Goal: Task Accomplishment & Management: Use online tool/utility

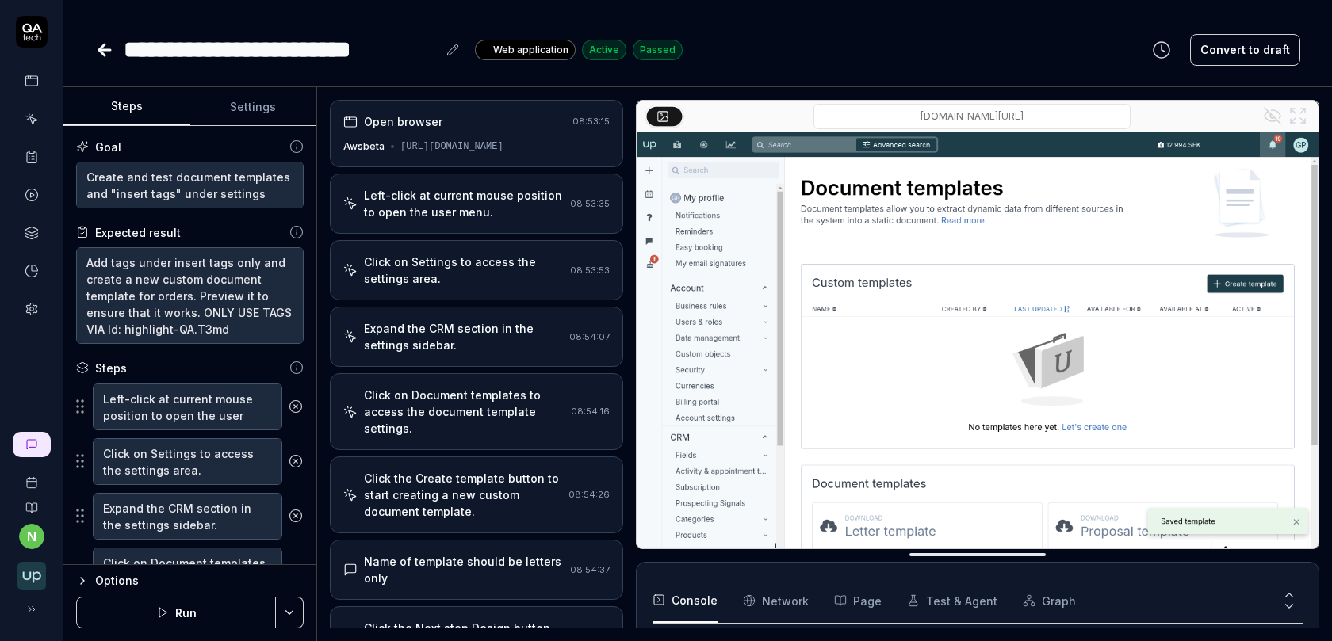
scroll to position [469, 0]
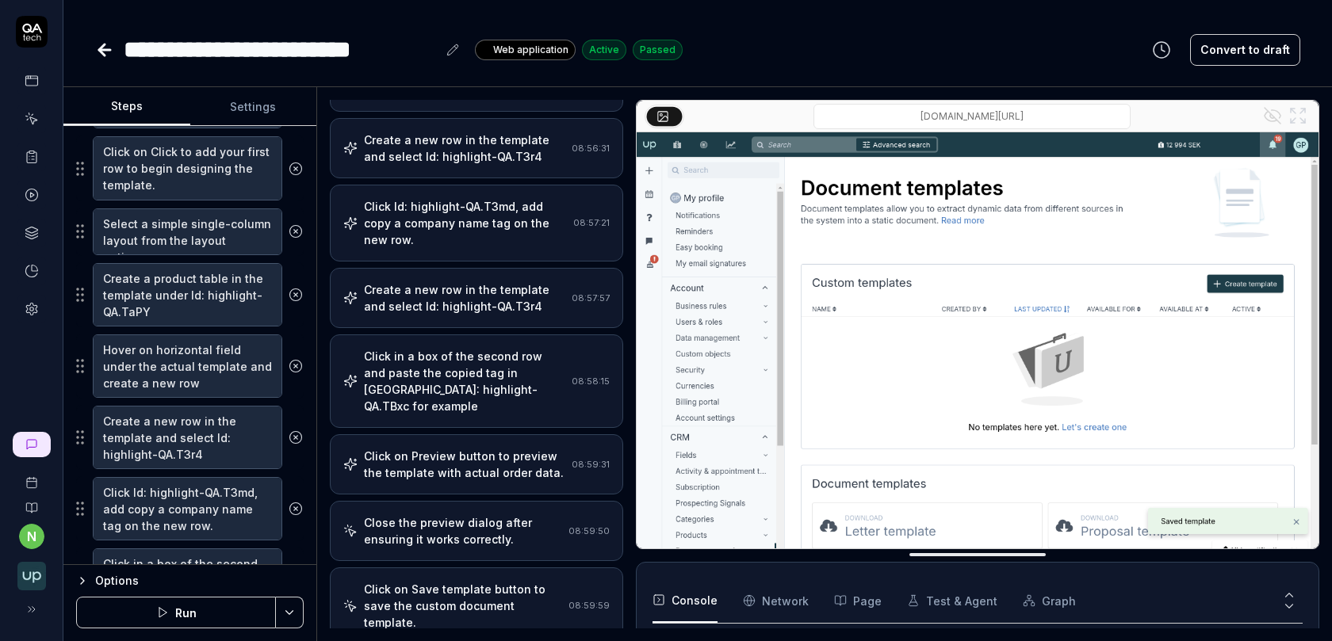
click at [515, 348] on div "Click in a box of the second row and paste the copied tag in [GEOGRAPHIC_DATA]:…" at bounding box center [464, 381] width 201 height 67
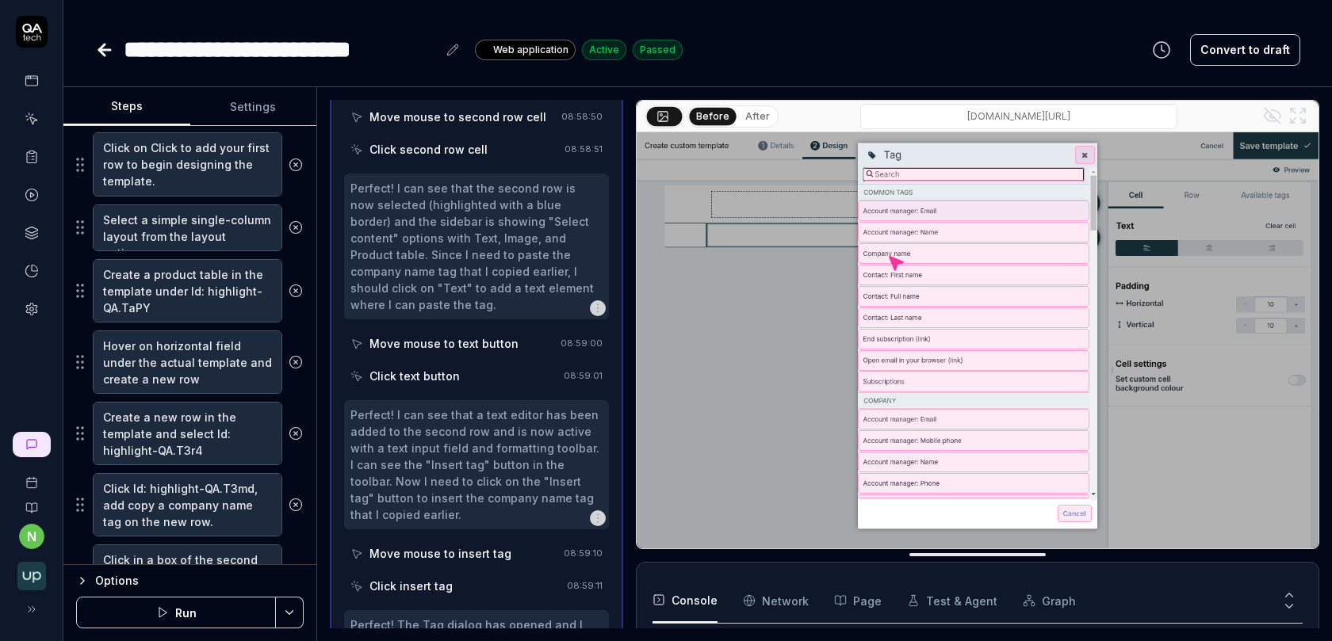
scroll to position [683, 0]
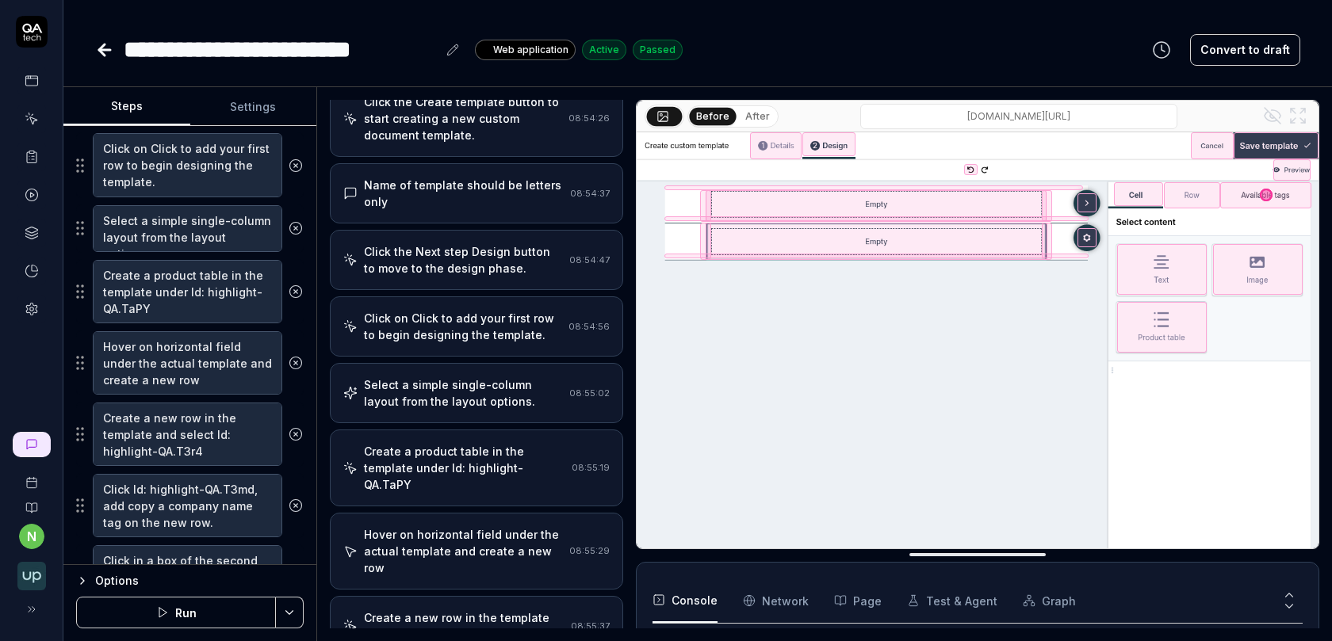
click at [465, 310] on div "Click on Click to add your first row to begin designing the template." at bounding box center [463, 326] width 198 height 33
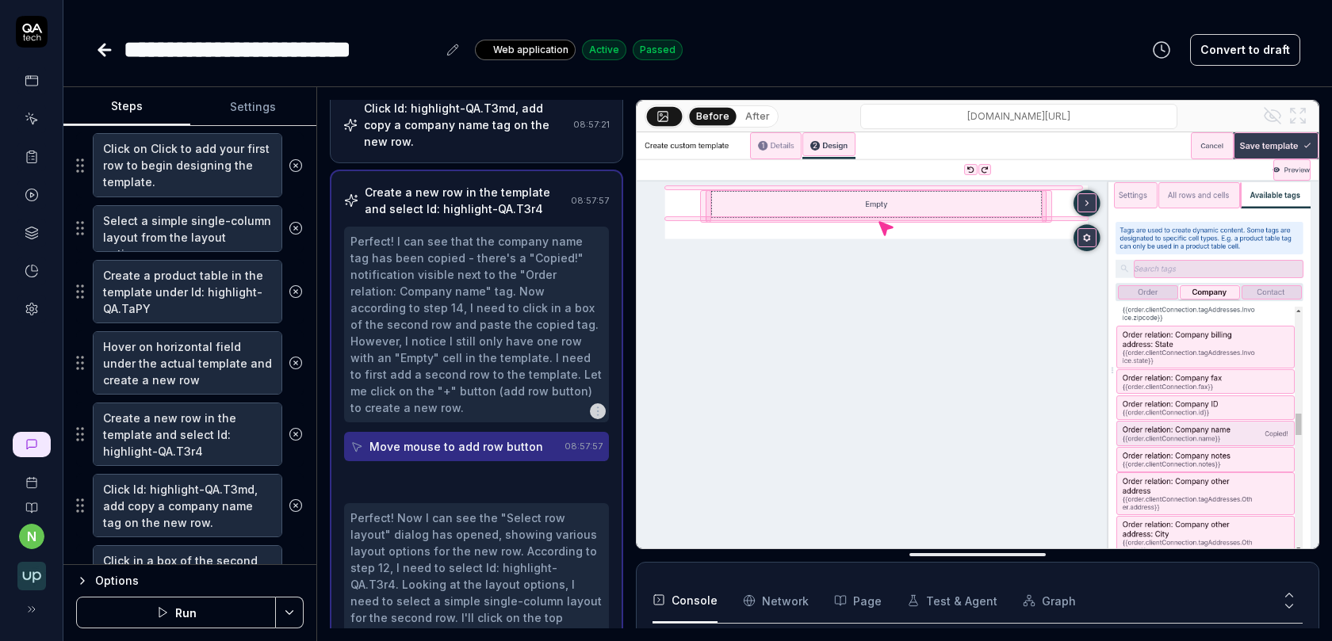
scroll to position [1096, 0]
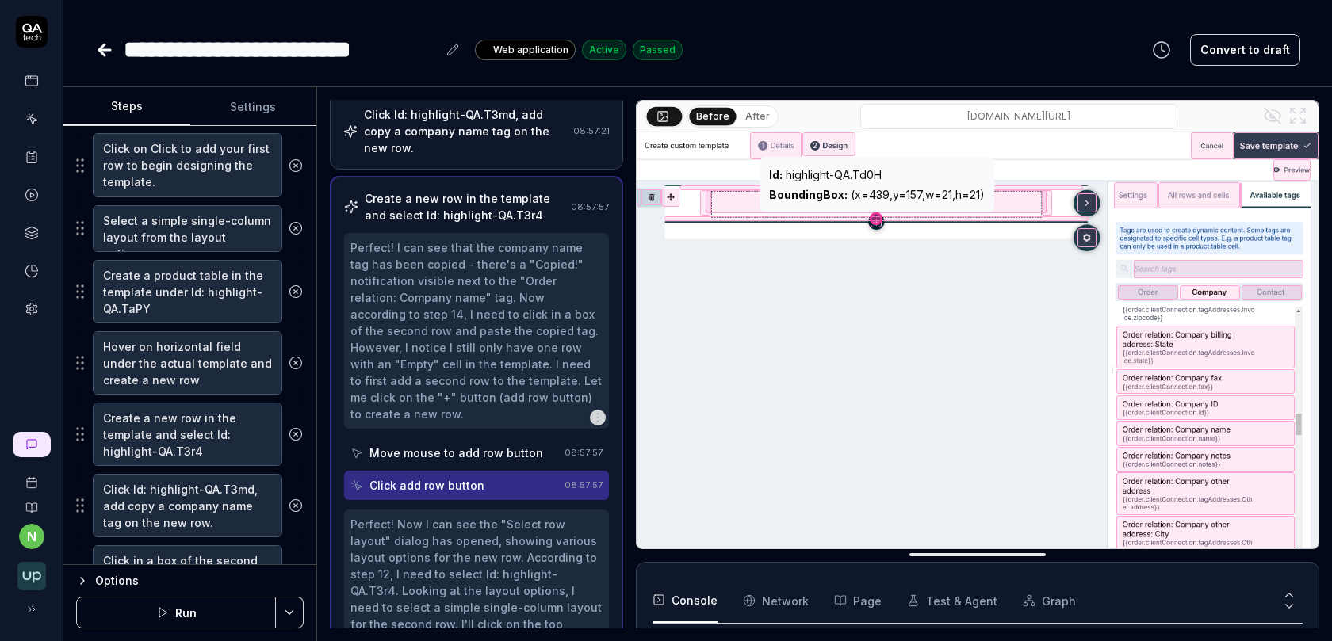
click at [871, 174] on div "Id : highlight-QA.Td0H" at bounding box center [877, 174] width 216 height 17
copy div "Id : highlight-QA.Td0H"
type textarea "*"
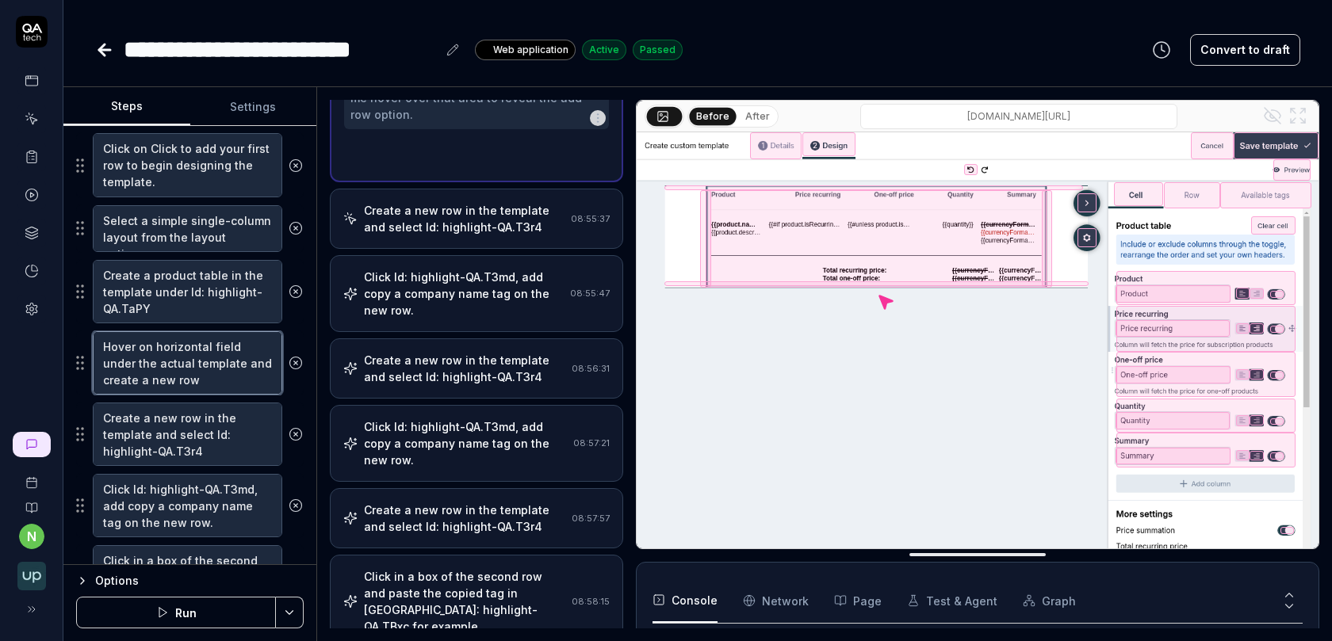
click at [125, 346] on textarea "Hover on horizontal field under the actual template and create a new row" at bounding box center [187, 362] width 189 height 63
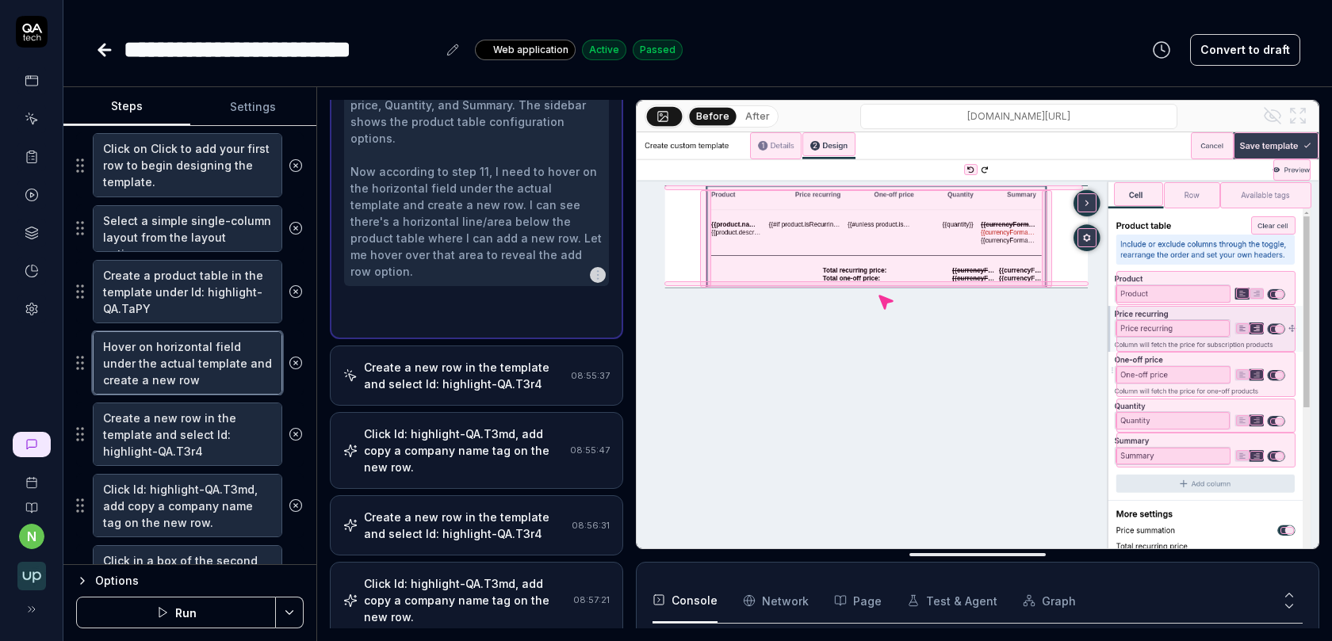
click at [125, 346] on textarea "Hover on horizontal field under the actual template and create a new row" at bounding box center [187, 362] width 189 height 63
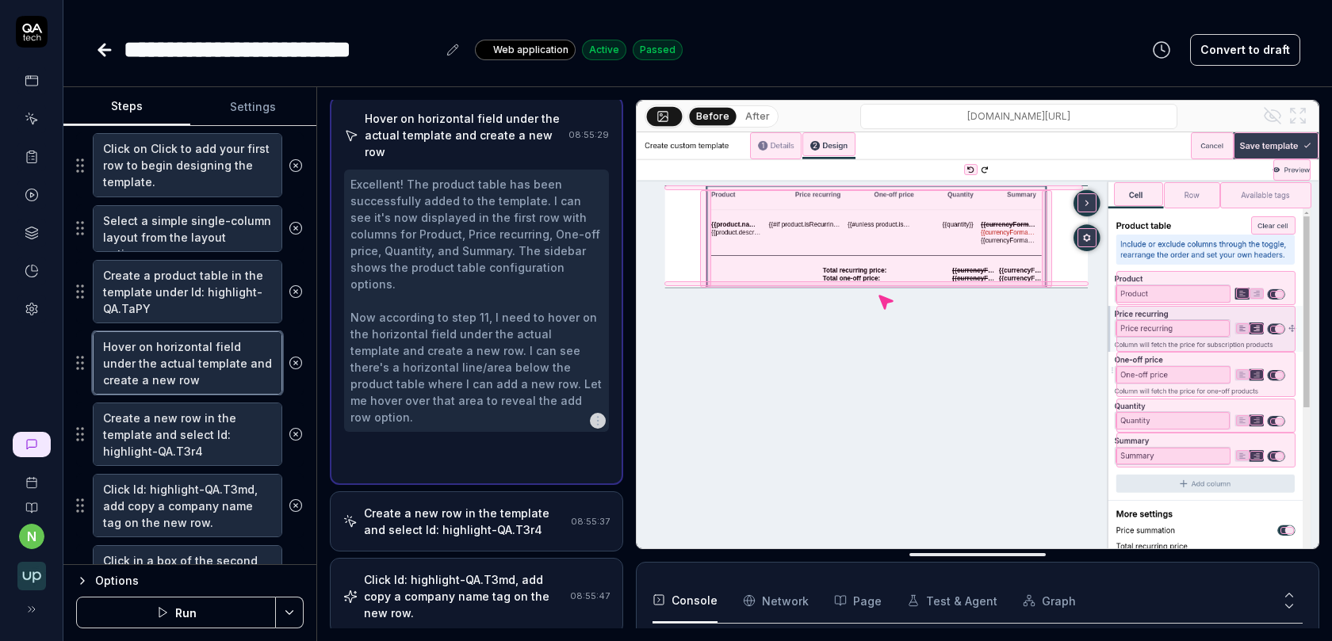
click at [125, 346] on textarea "Hover on horizontal field under the actual template and create a new row" at bounding box center [187, 362] width 189 height 63
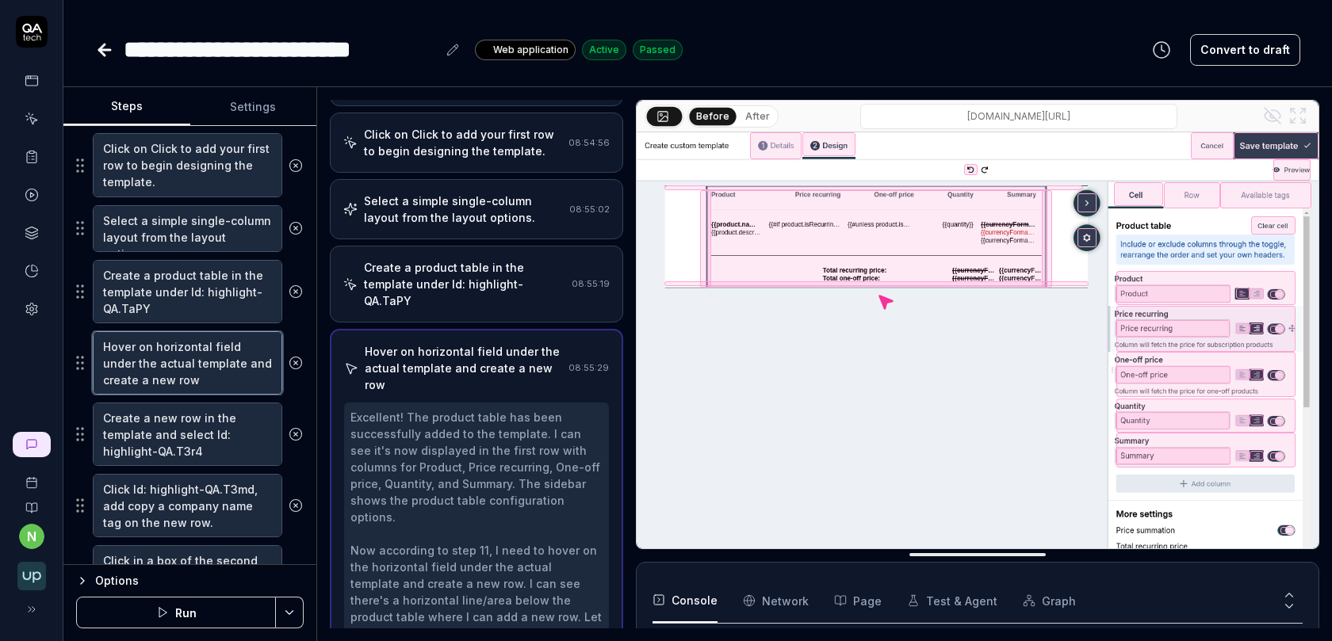
scroll to position [557, 0]
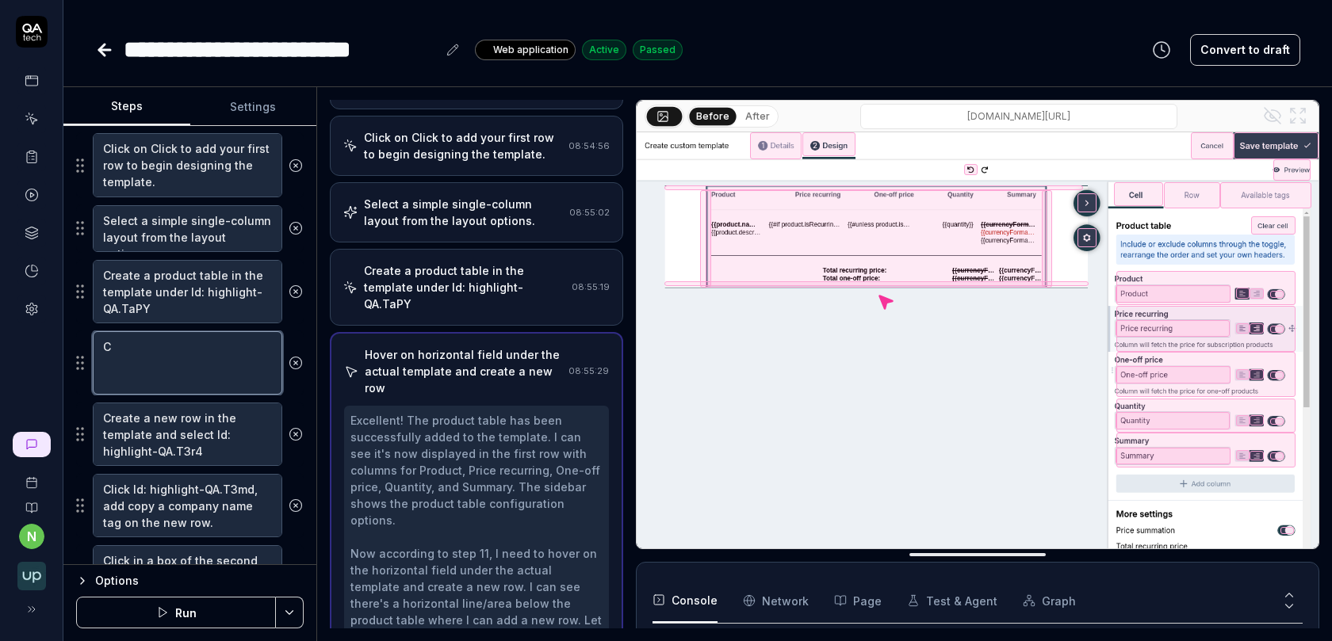
type textarea "Cl"
type textarea "*"
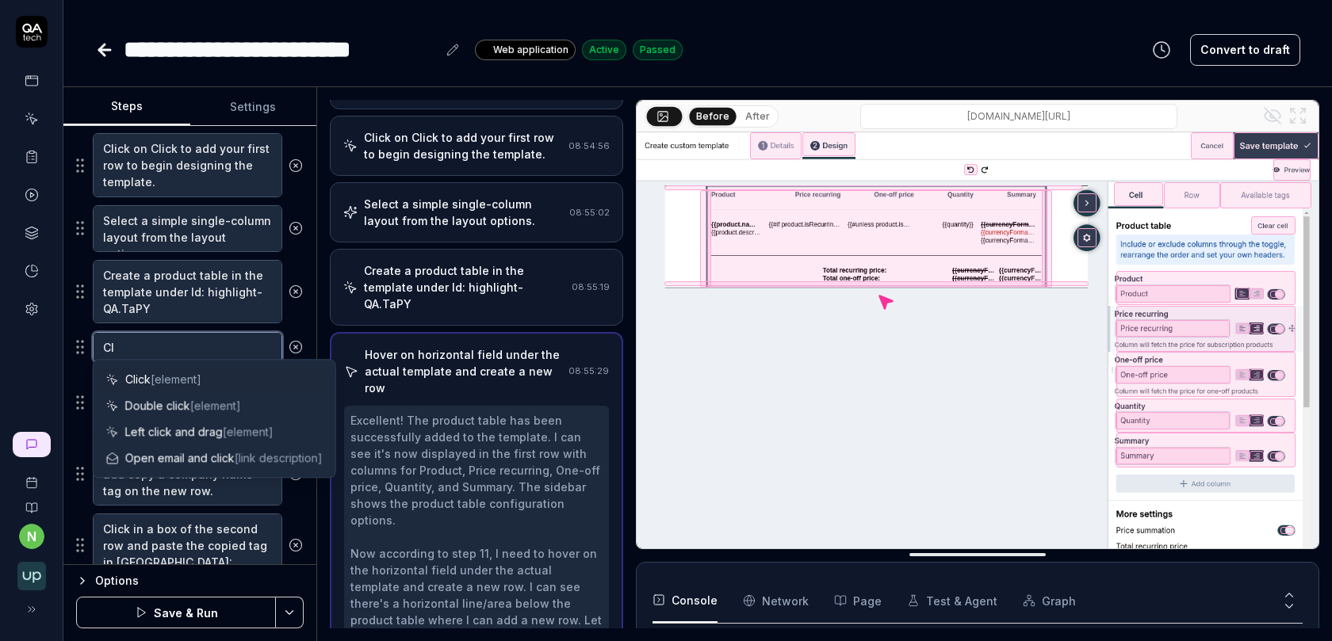
type textarea "Cli"
type textarea "*"
type textarea "Clic"
type textarea "*"
type textarea "Click"
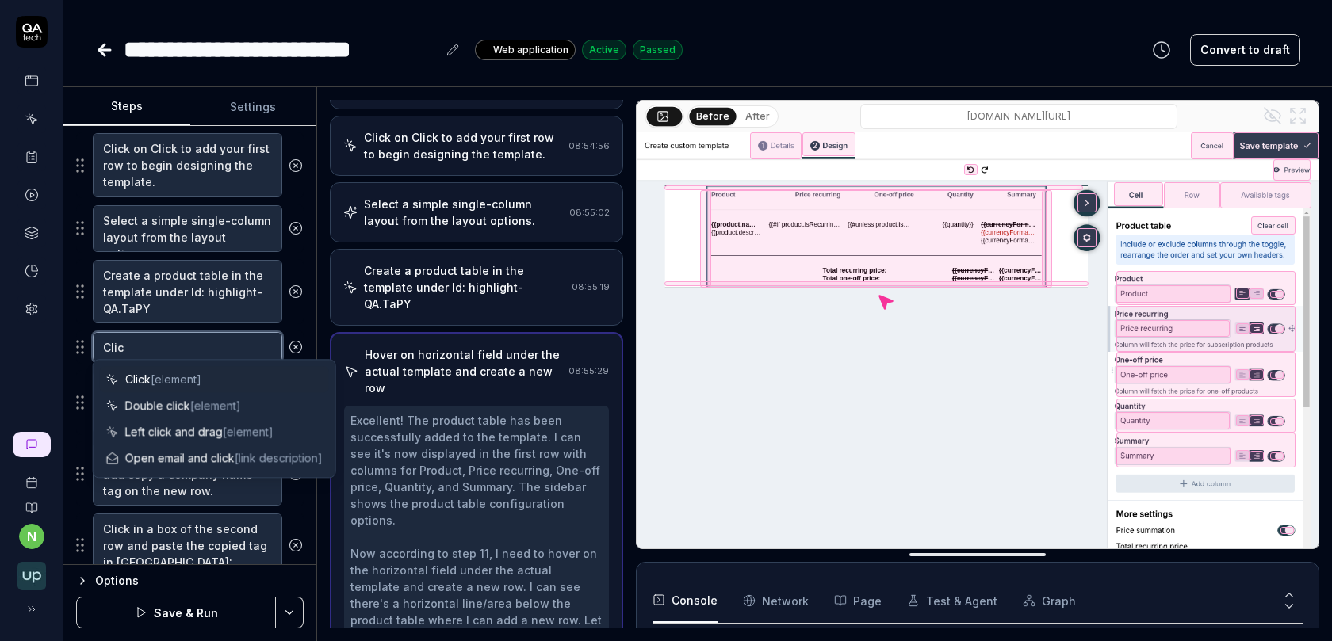
type textarea "*"
type textarea "Click"
type textarea "*"
type textarea "Click o"
type textarea "*"
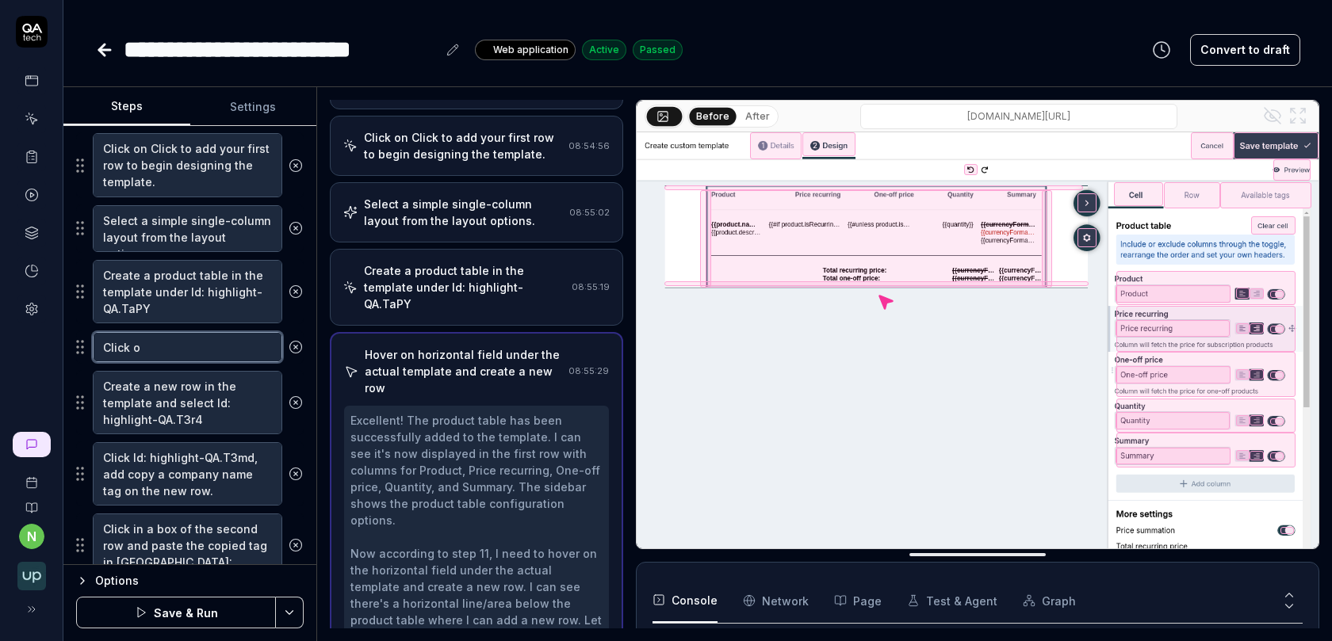
type textarea "Click on"
type textarea "*"
type textarea "Click on"
type textarea "*"
paste textarea "Id: highlight-QA.Td0H"
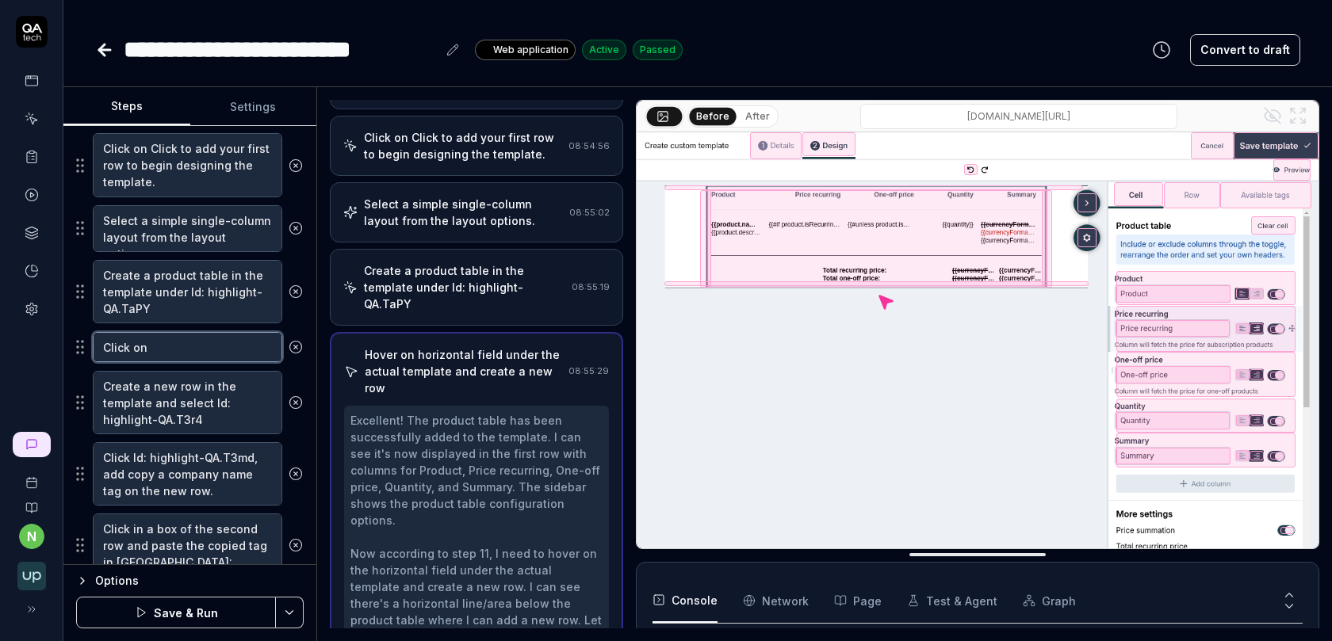
type textarea "Click on Id: highlight-QA.Td0H"
type textarea "*"
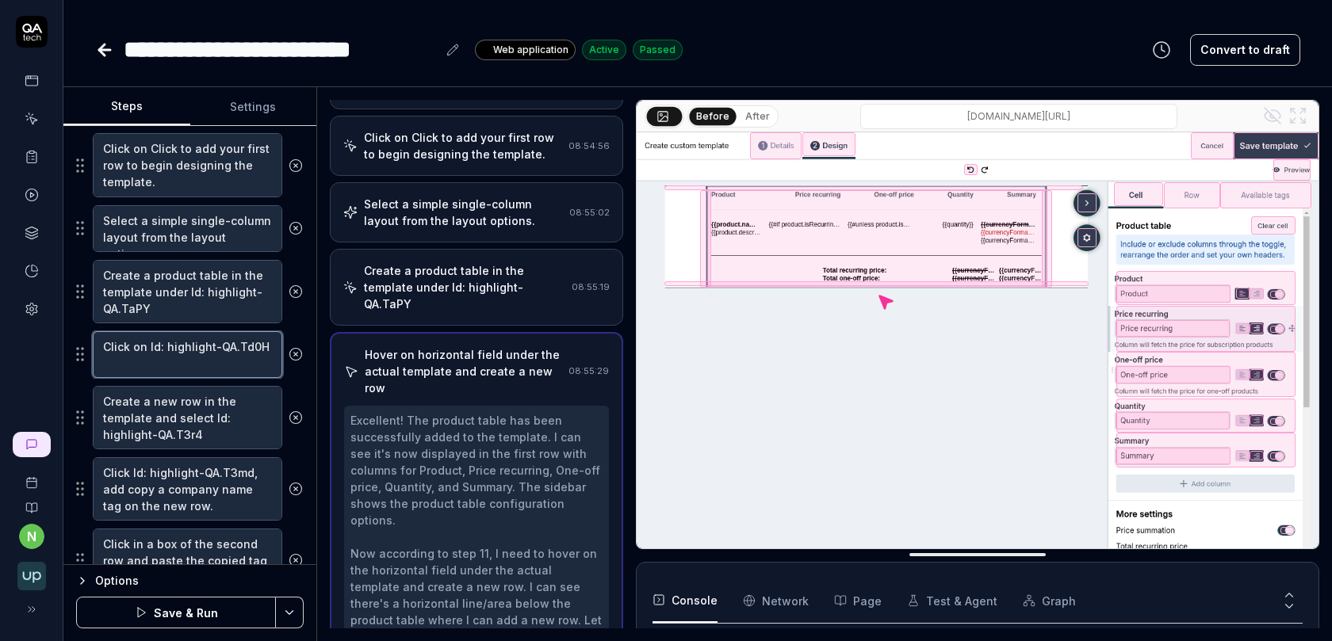
type textarea "Click on Id: highlight-QA.Td0H"
type textarea "*"
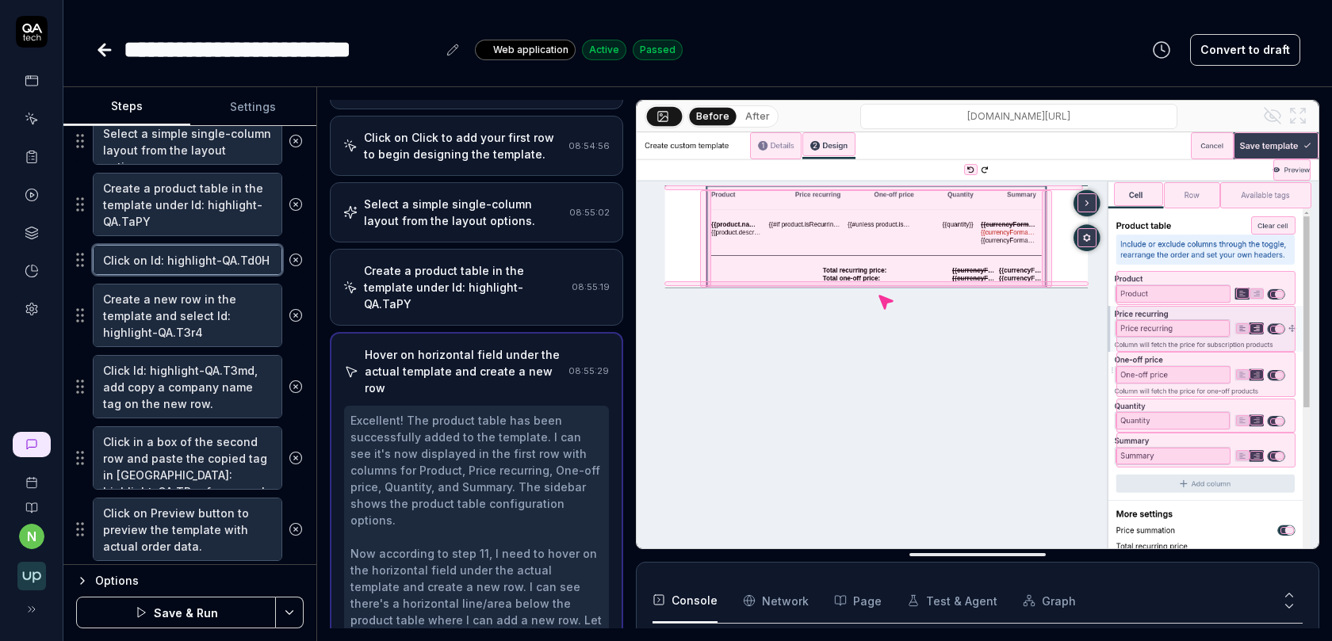
scroll to position [773, 0]
type textarea "Click on Id: highlight-QA.Td0H"
click at [180, 614] on button "Save & Run" at bounding box center [176, 613] width 200 height 32
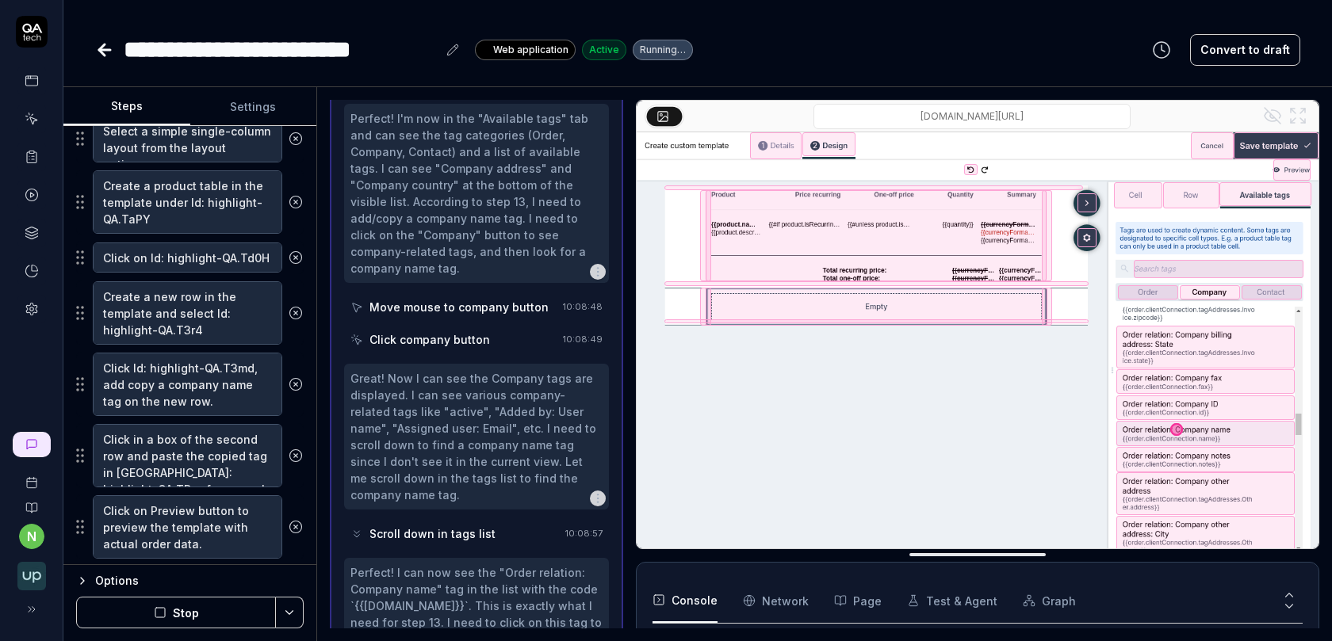
scroll to position [436, 0]
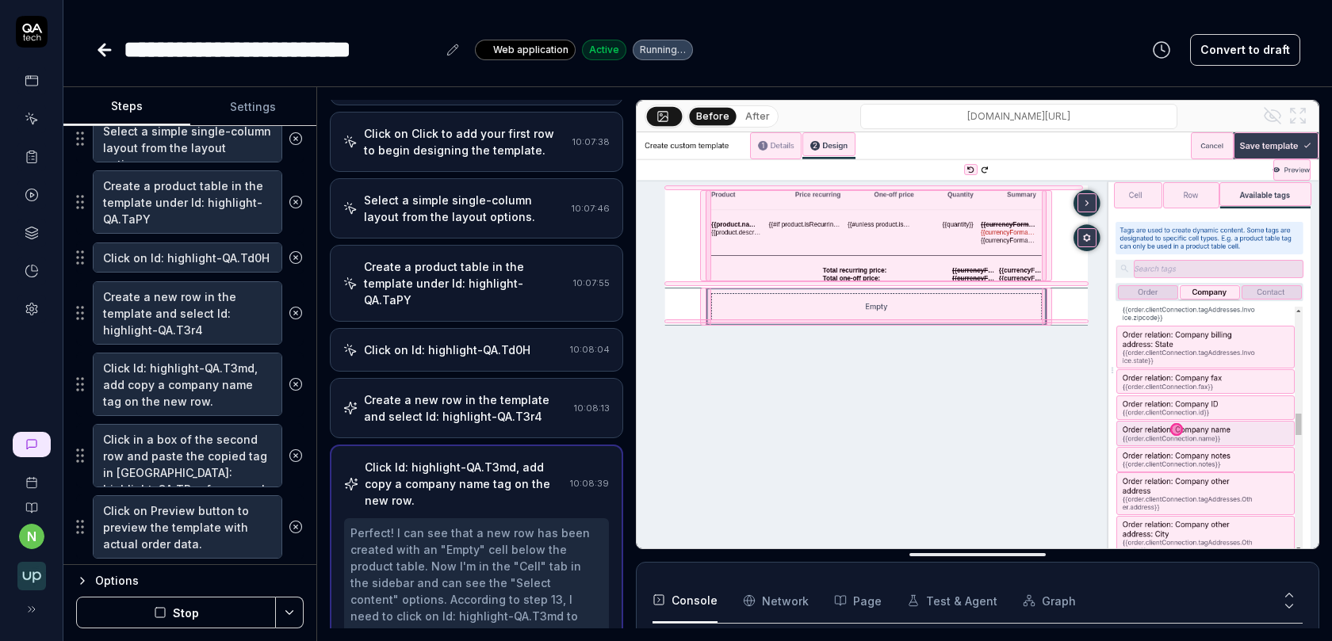
click at [449, 342] on div "Click on Id: highlight-QA.Td0H" at bounding box center [447, 350] width 166 height 17
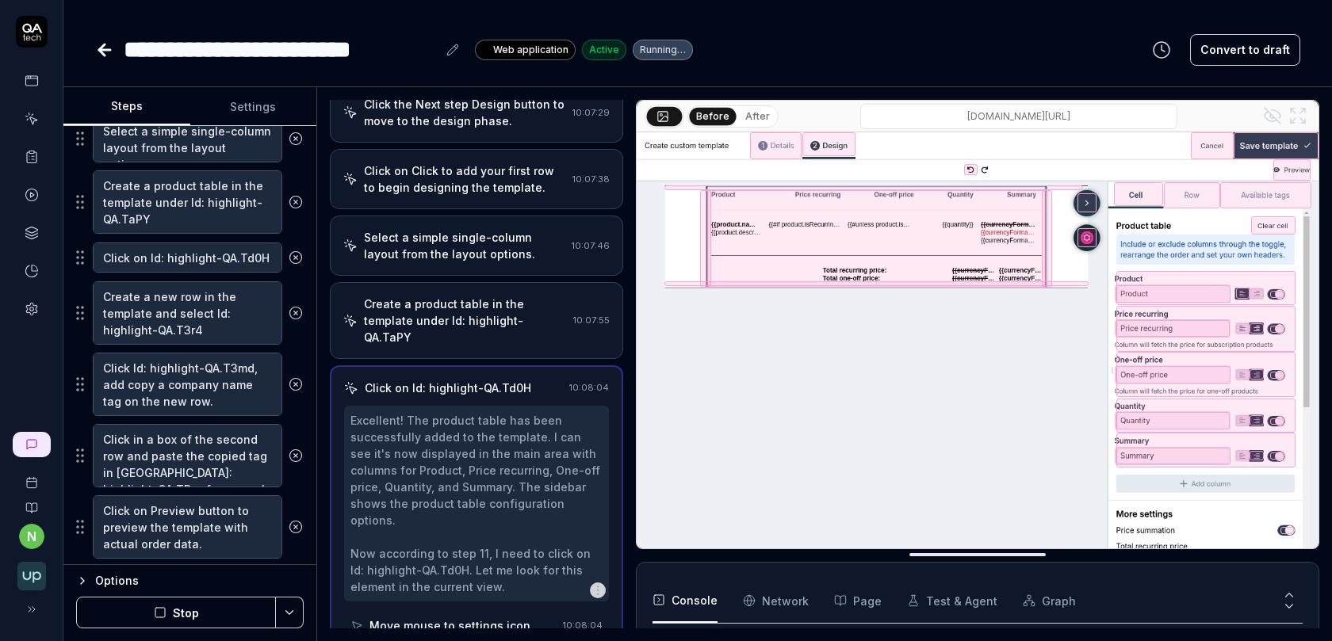
click at [752, 120] on button "After" at bounding box center [757, 116] width 37 height 17
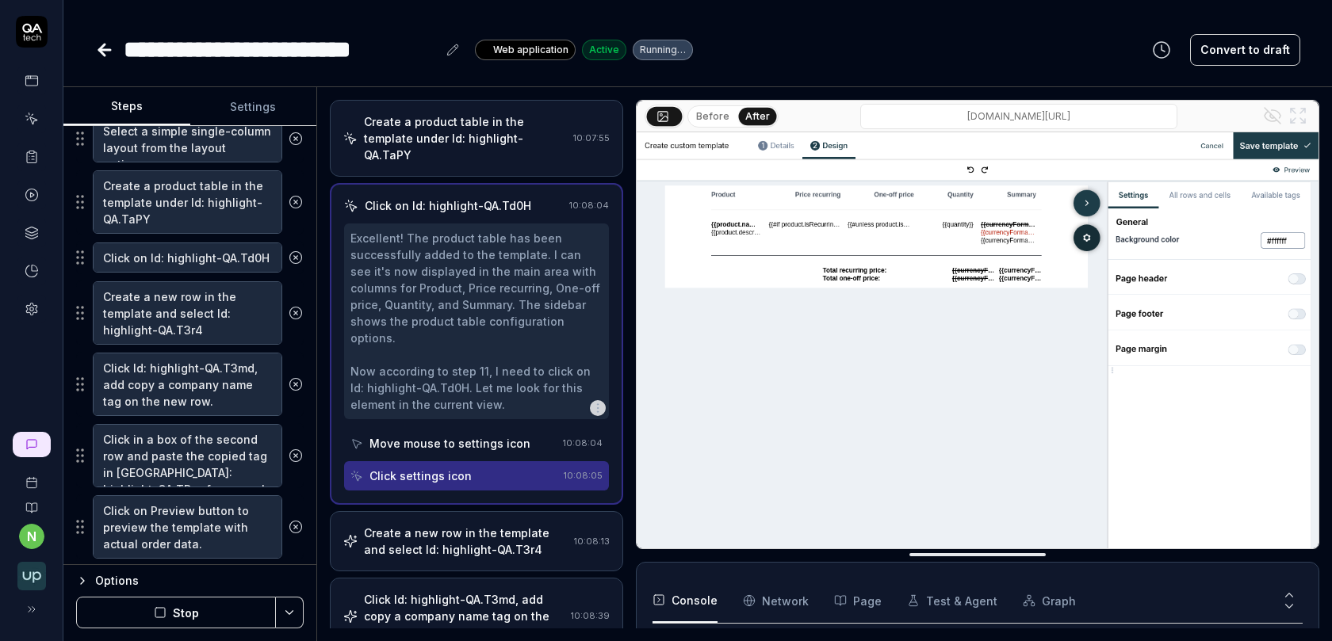
click at [451, 525] on div "Create a new row in the template and select Id: highlight-QA.T3r4" at bounding box center [466, 541] width 204 height 33
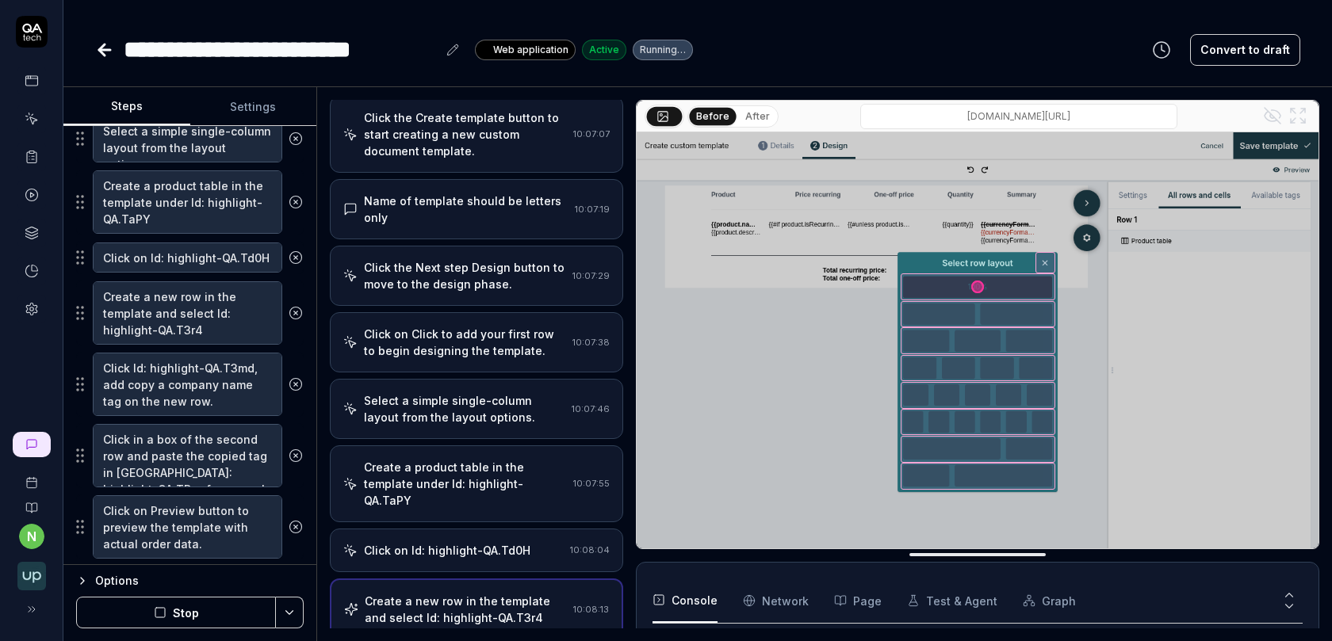
scroll to position [578, 0]
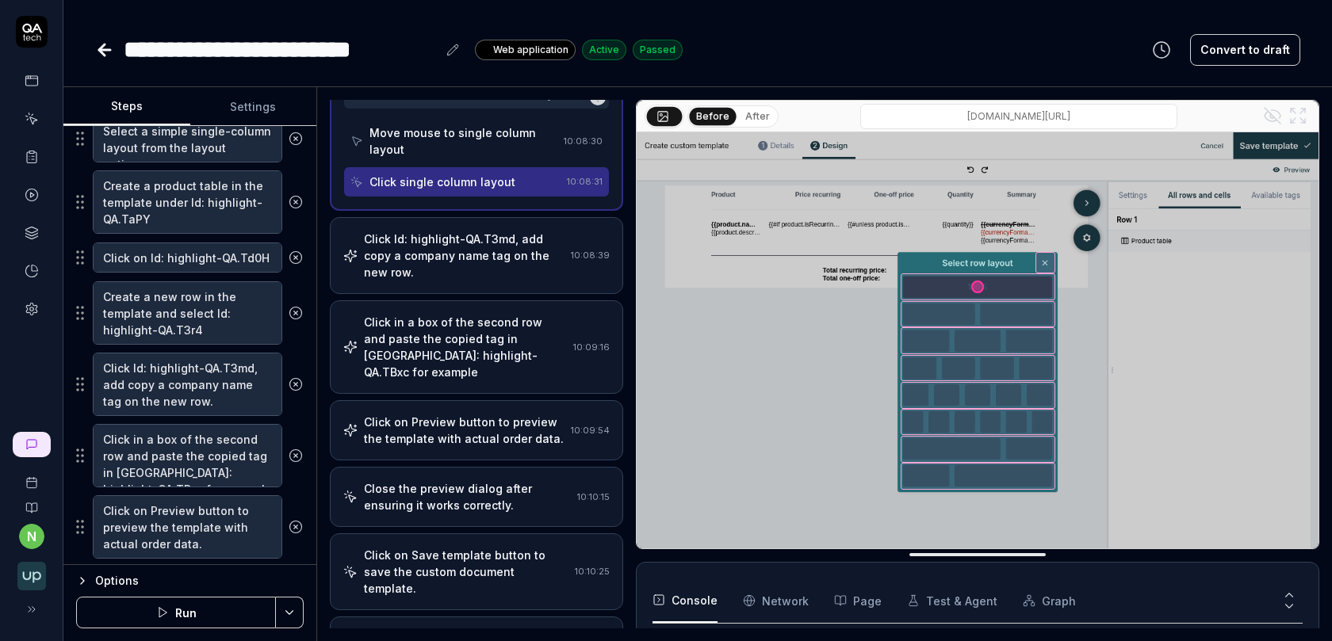
click at [485, 547] on div "Click on Save template button to save the custom document template." at bounding box center [466, 572] width 205 height 50
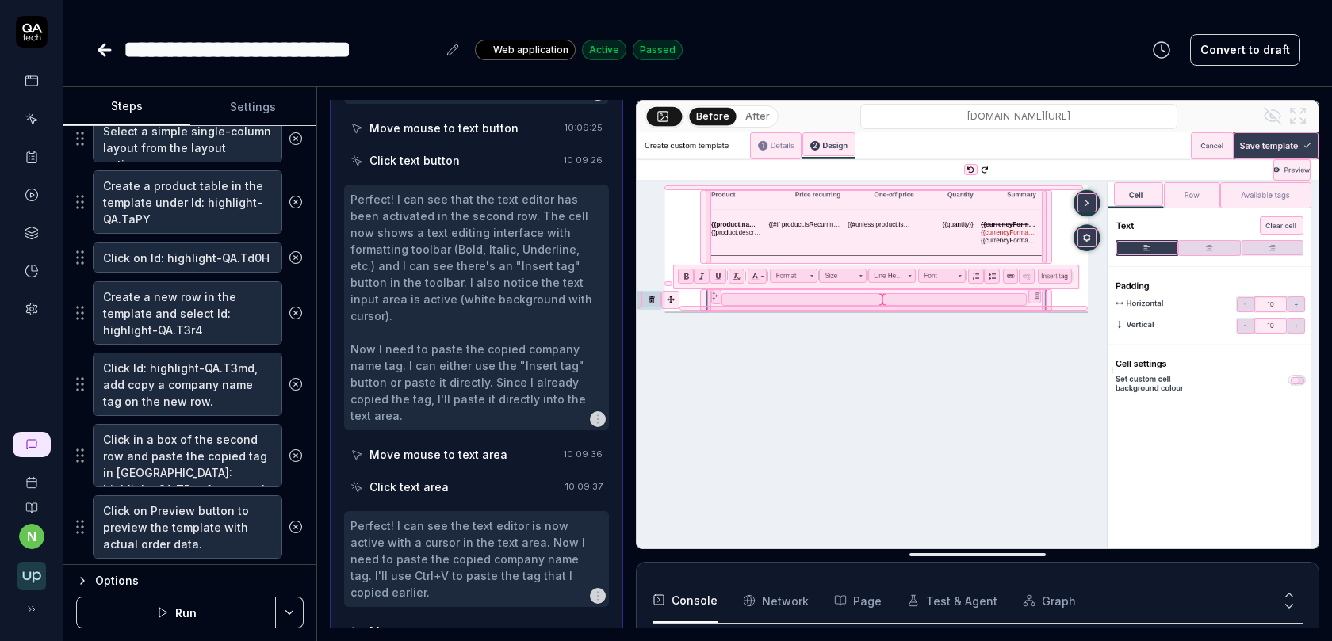
scroll to position [1485, 0]
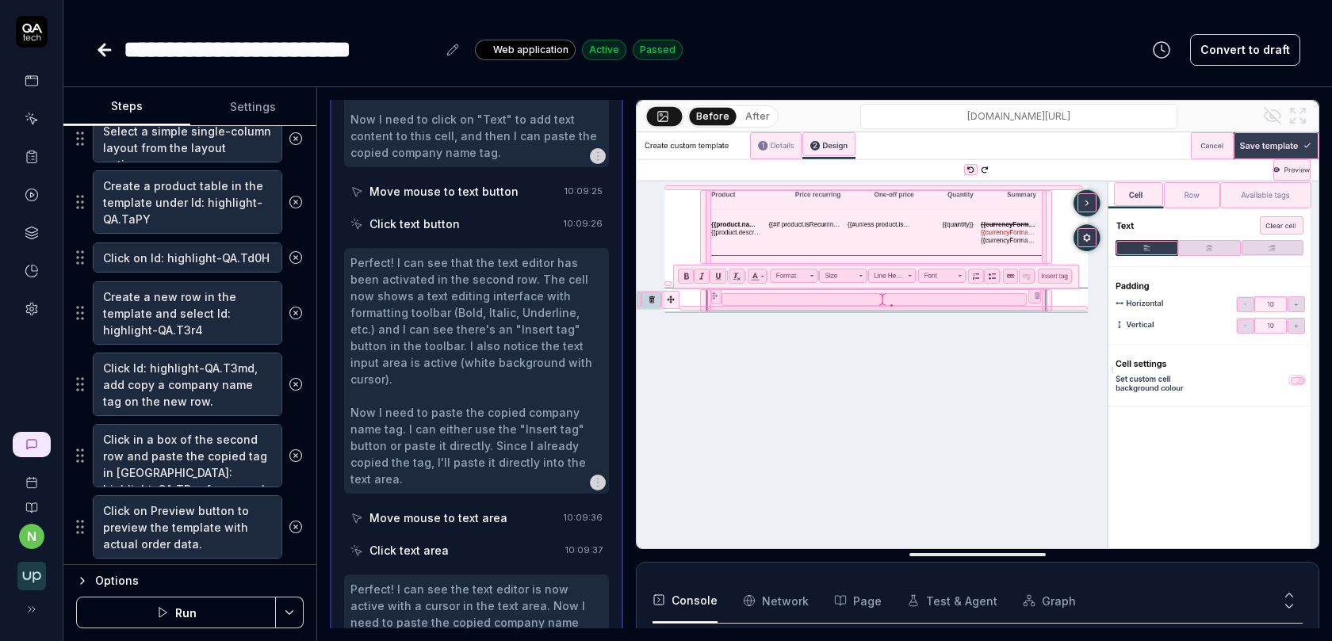
click at [748, 117] on button "After" at bounding box center [757, 116] width 37 height 17
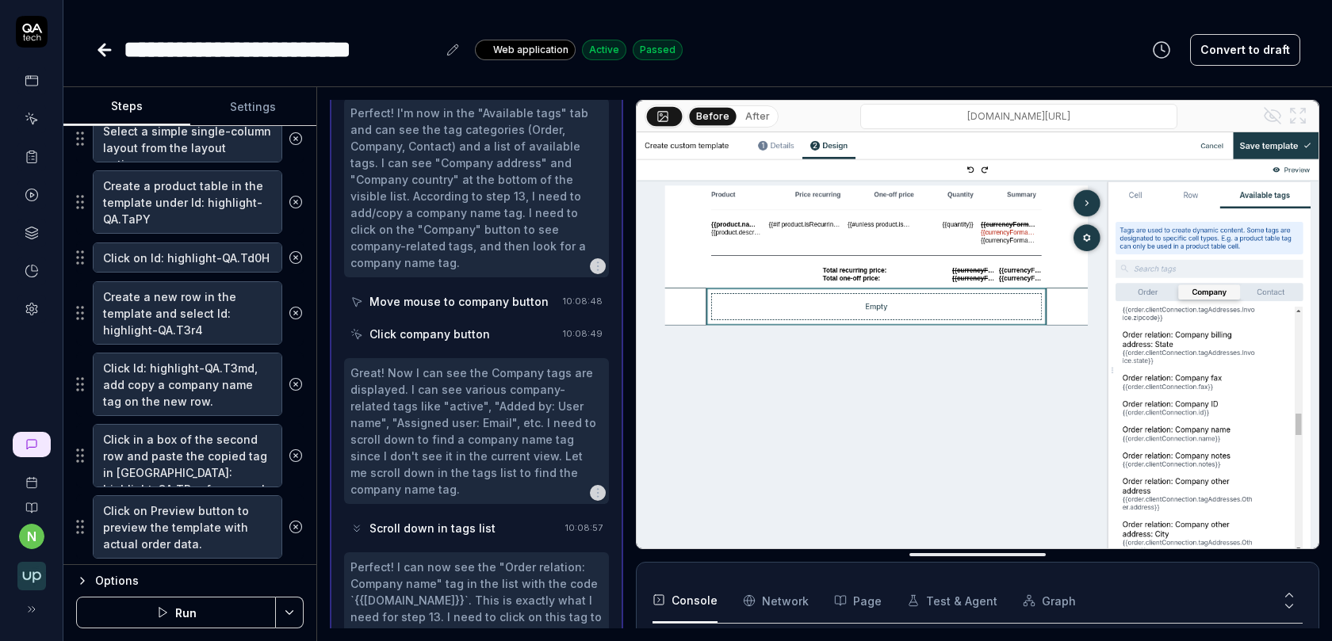
scroll to position [1219, 0]
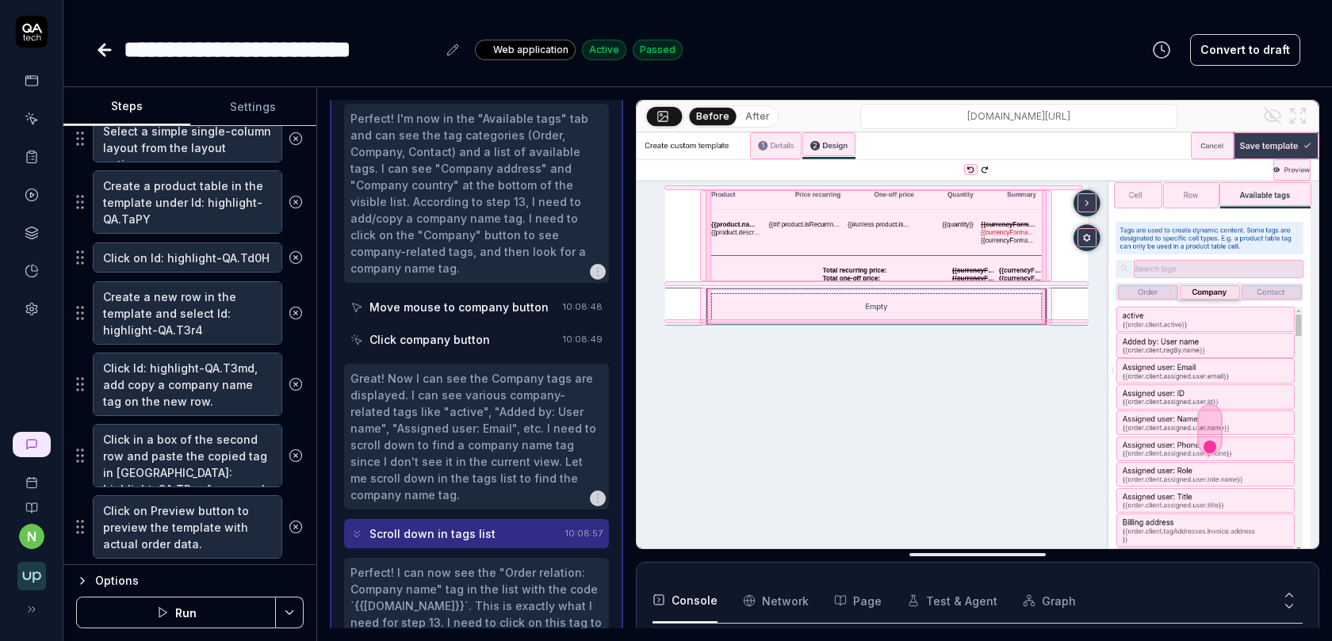
click at [748, 116] on button "After" at bounding box center [757, 116] width 37 height 17
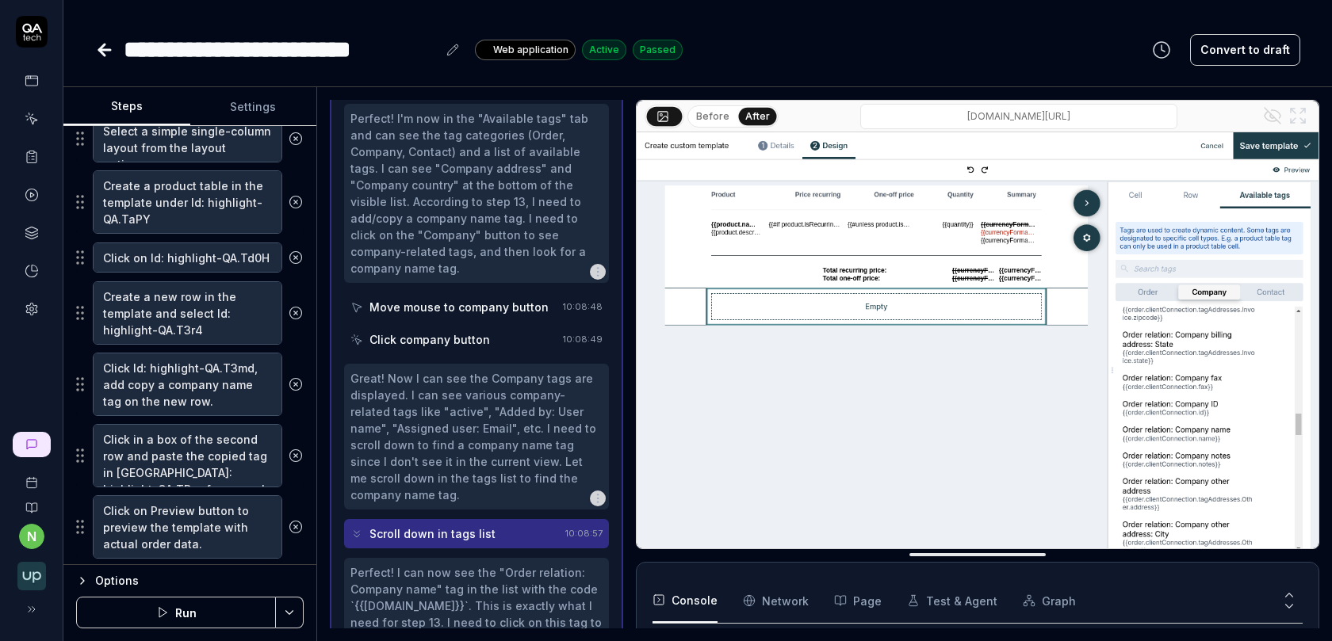
click at [711, 117] on button "Before" at bounding box center [713, 116] width 46 height 17
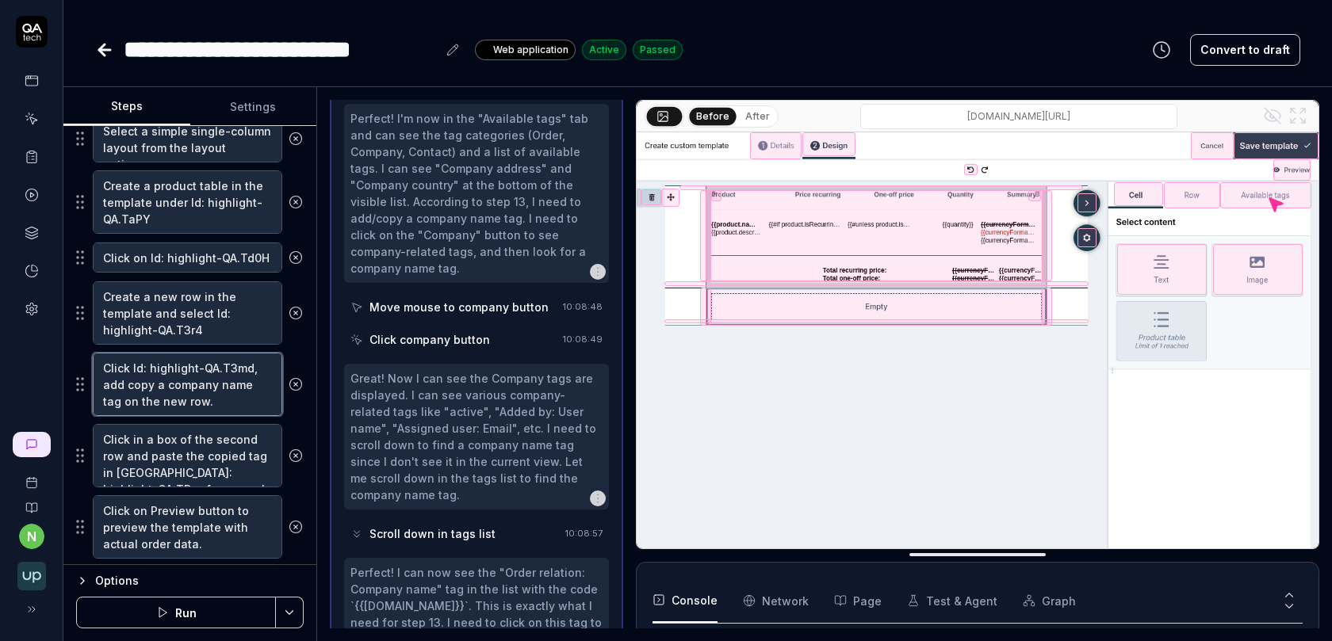
drag, startPoint x: 157, startPoint y: 373, endPoint x: 241, endPoint y: 377, distance: 84.1
click at [241, 377] on textarea "Click Id: highlight-QA.T3md, add copy a company name tag on the new row." at bounding box center [187, 384] width 189 height 63
type textarea "*"
type textarea "Click Id: highlight-QA.T3md, add copy te tag on the new row."
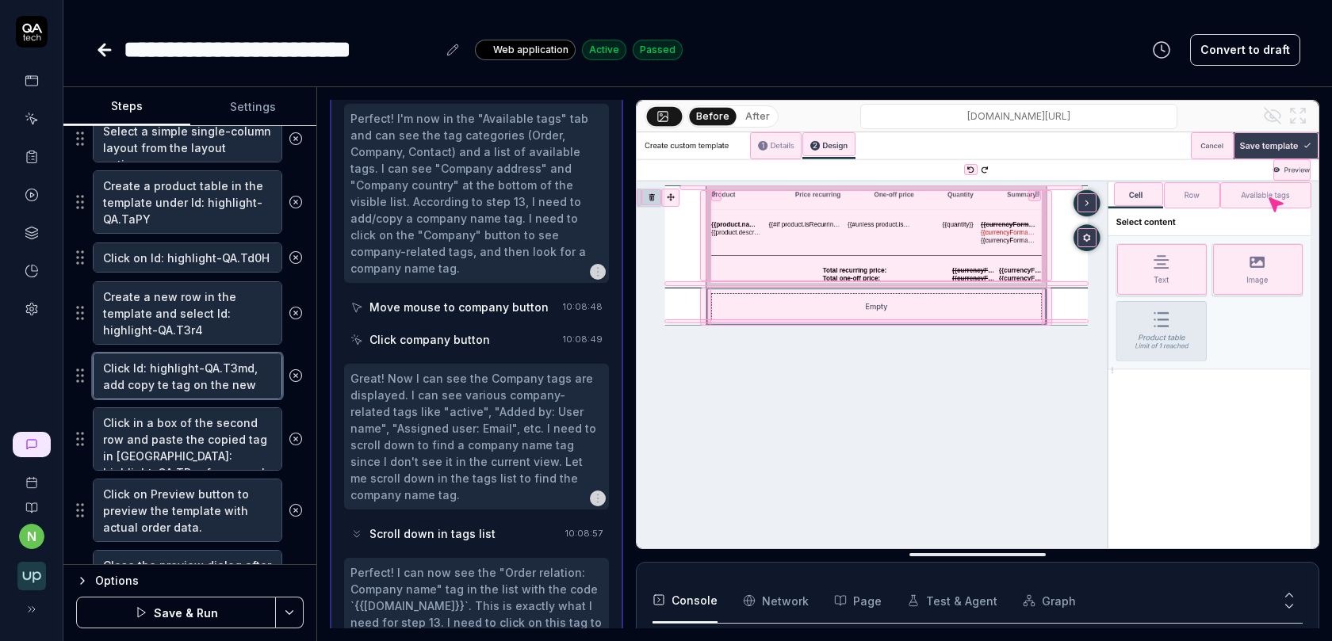
type textarea "*"
type textarea "Click Id: highlight-QA.T3md, add copy the tag on the new row."
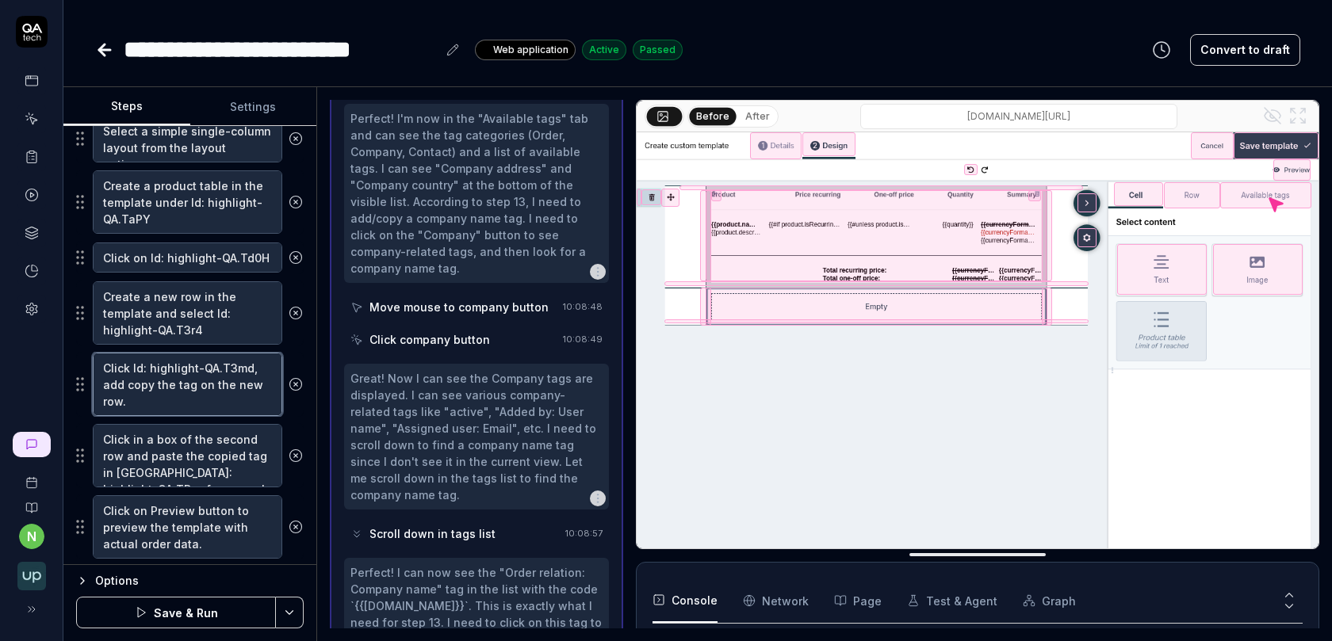
type textarea "*"
type textarea "Click Id: highlight-QA.T3md, add copy te tag on the new row."
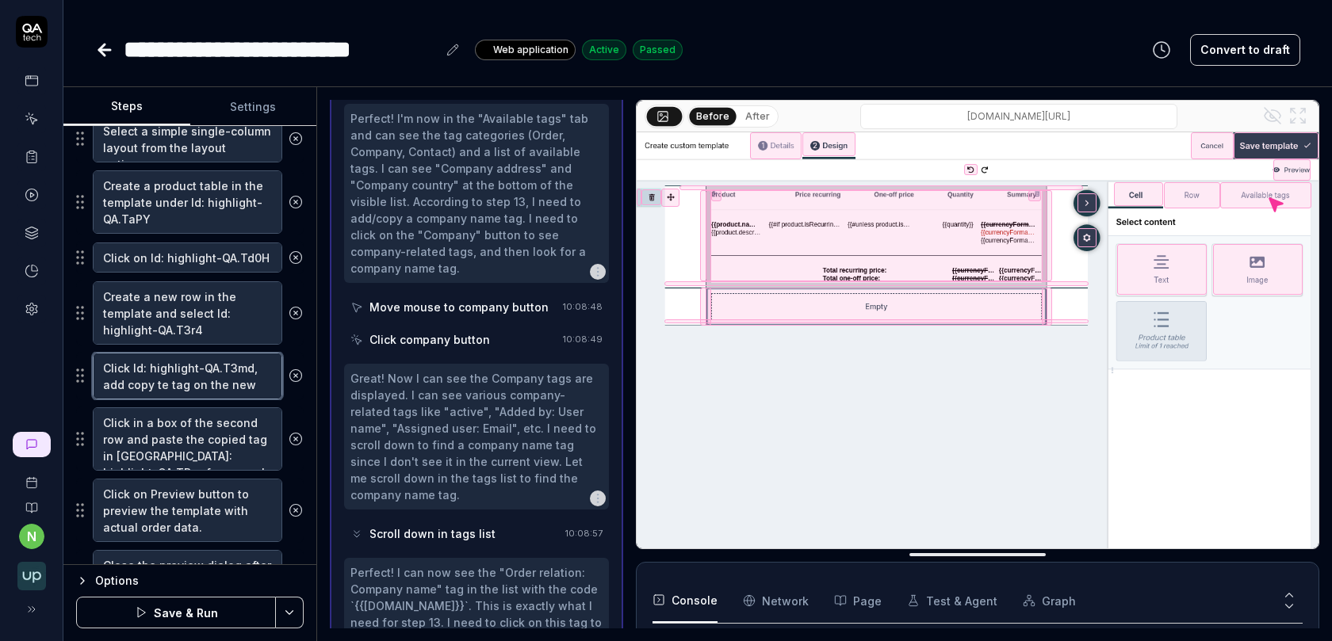
type textarea "*"
type textarea "Click Id: highlight-QA.T3md, add copy the tag on the new row."
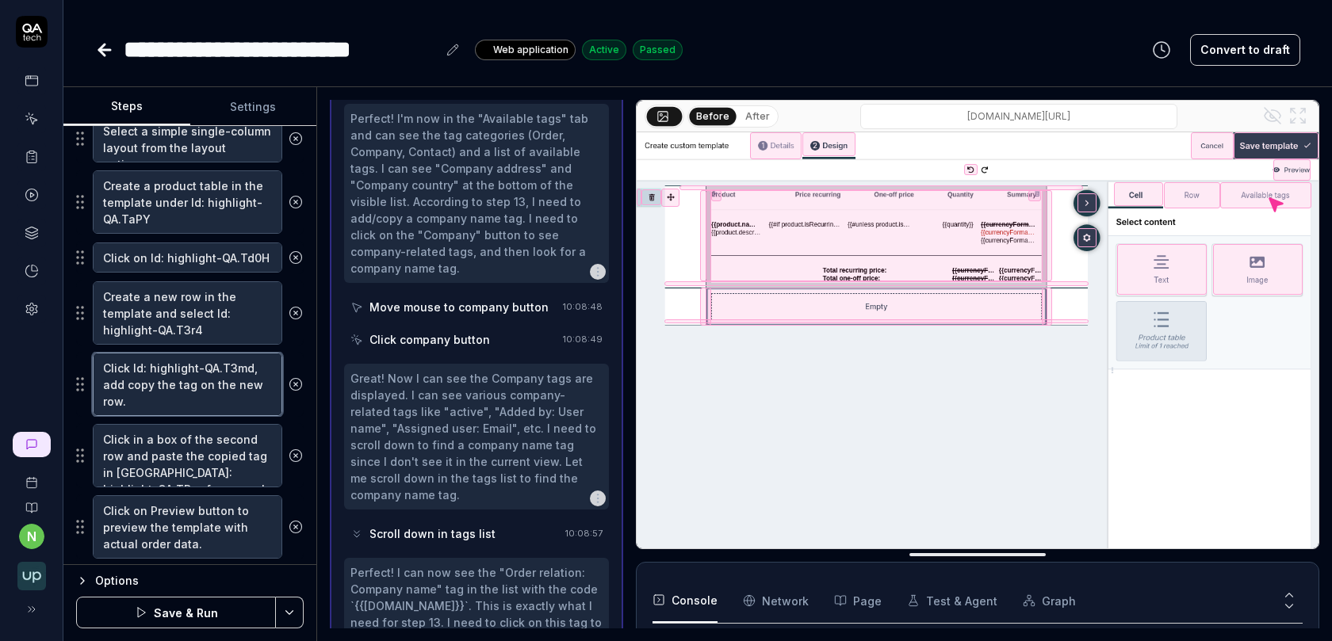
click at [220, 388] on textarea "Click Id: highlight-QA.T3md, add copy the tag on the new row." at bounding box center [187, 384] width 189 height 63
type textarea "*"
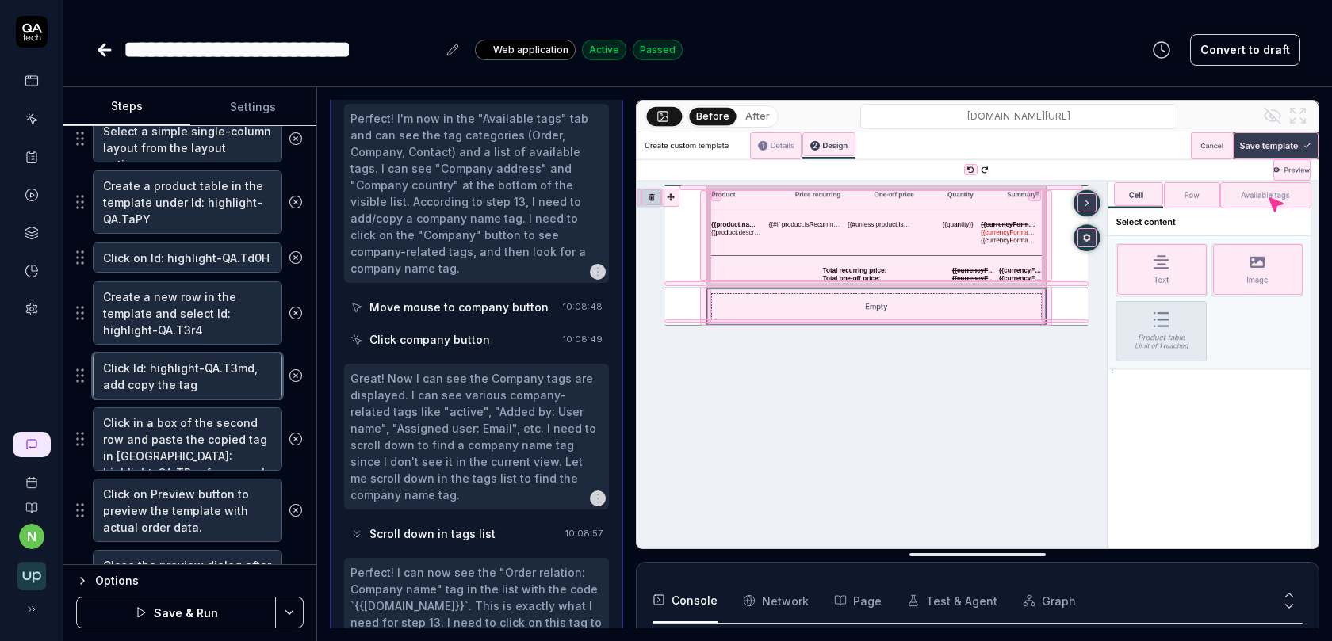
type textarea "Click Id: highlight-QA.T3md, add copy the tag"
click at [478, 325] on div "Click company button" at bounding box center [453, 339] width 206 height 29
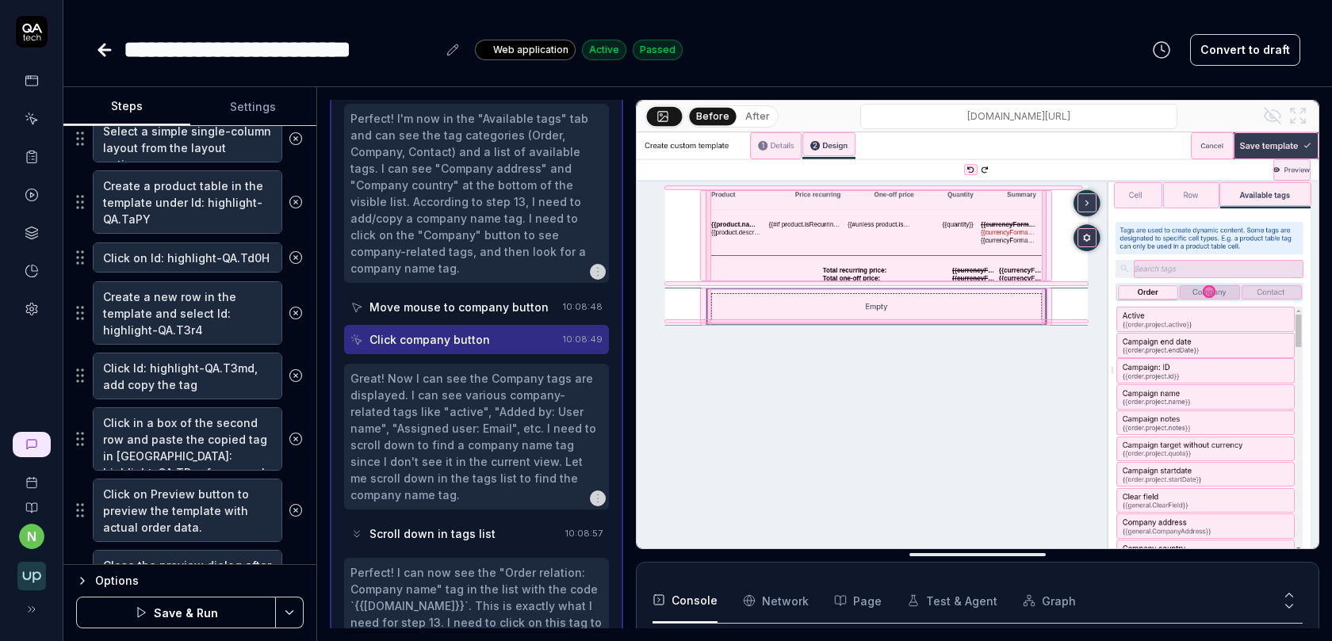
click at [481, 526] on div "Scroll down in tags list" at bounding box center [432, 534] width 126 height 17
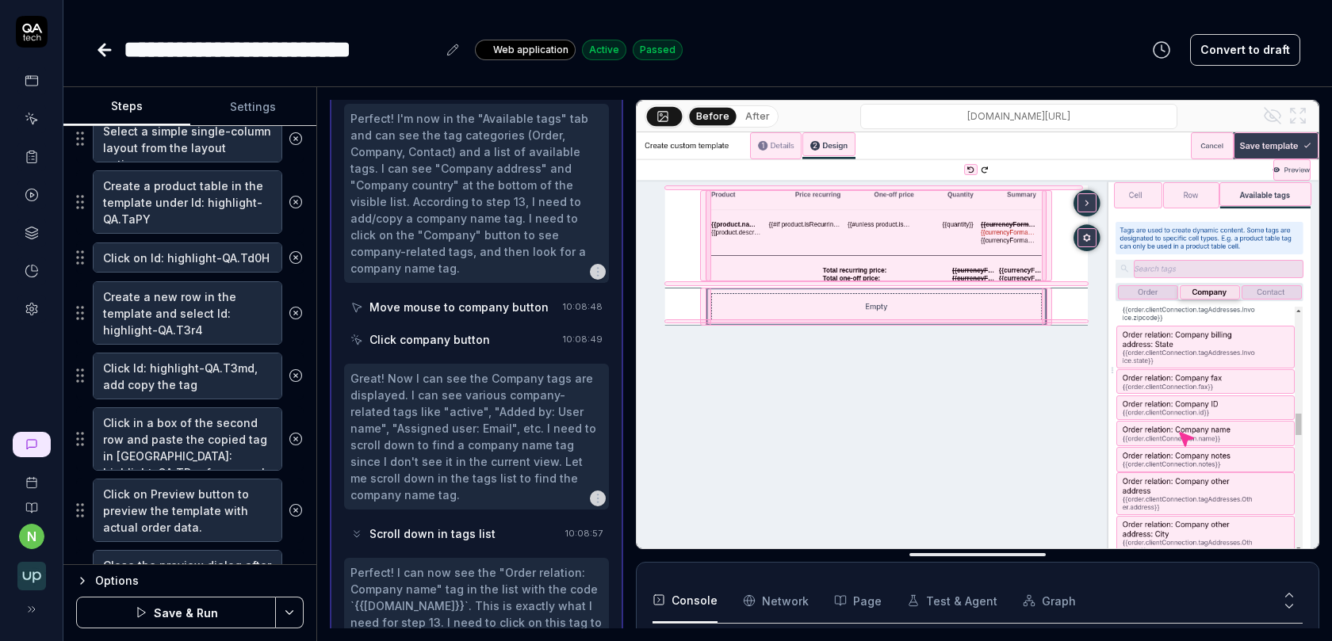
click at [511, 519] on div "Scroll down in tags list" at bounding box center [454, 533] width 208 height 29
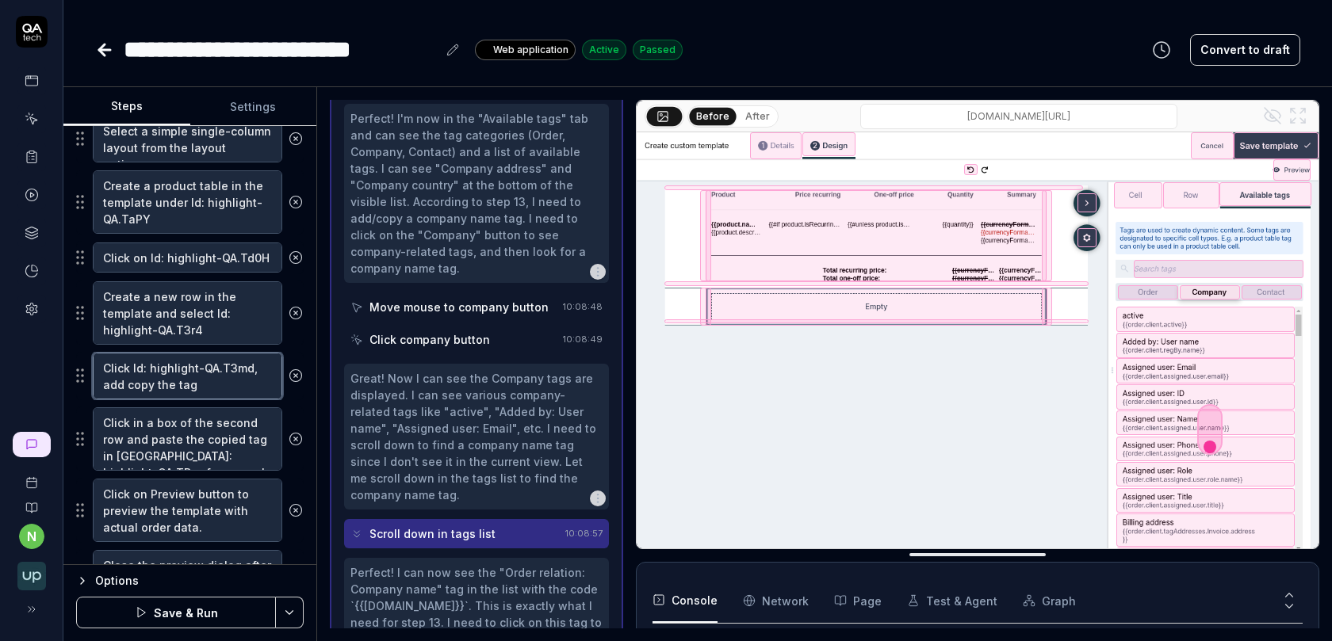
click at [231, 374] on textarea "Click Id: highlight-QA.T3md, add copy the tag" at bounding box center [187, 376] width 189 height 47
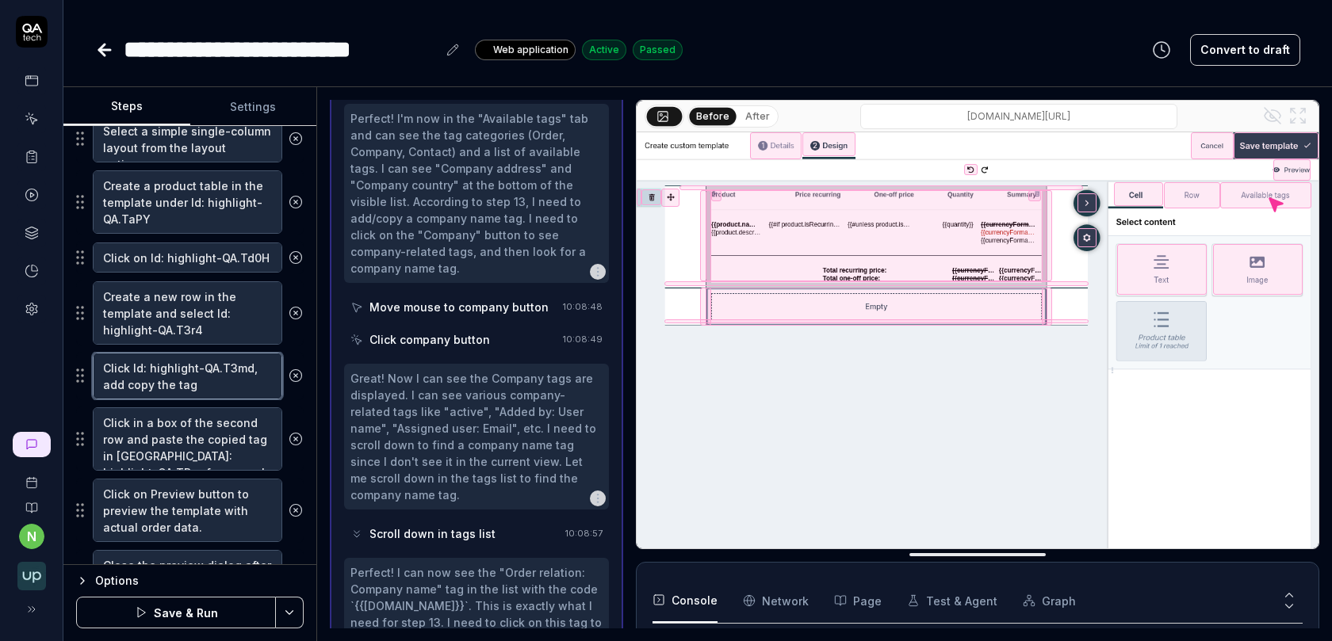
type textarea "*"
type textarea "Click Id: highlight-QA.T3md, add copy the tag {"
type textarea "*"
type textarea "Click Id: highlight-QA.T3md, add copy the tag {{"
type textarea "*"
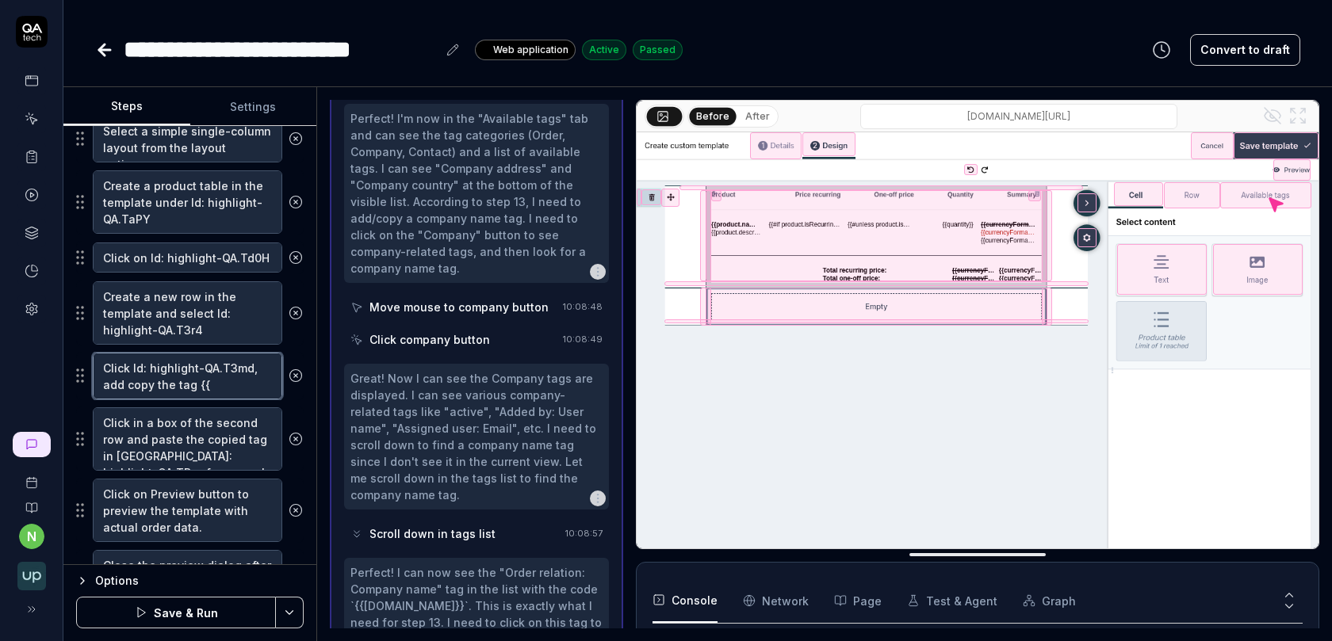
type textarea "Click Id: highlight-QA.T3md, add copy the tag {{o"
type textarea "*"
type textarea "Click Id: highlight-QA.T3md, add copy the tag {{or"
type textarea "*"
type textarea "Click Id: highlight-QA.T3md, add copy the tag {{ord"
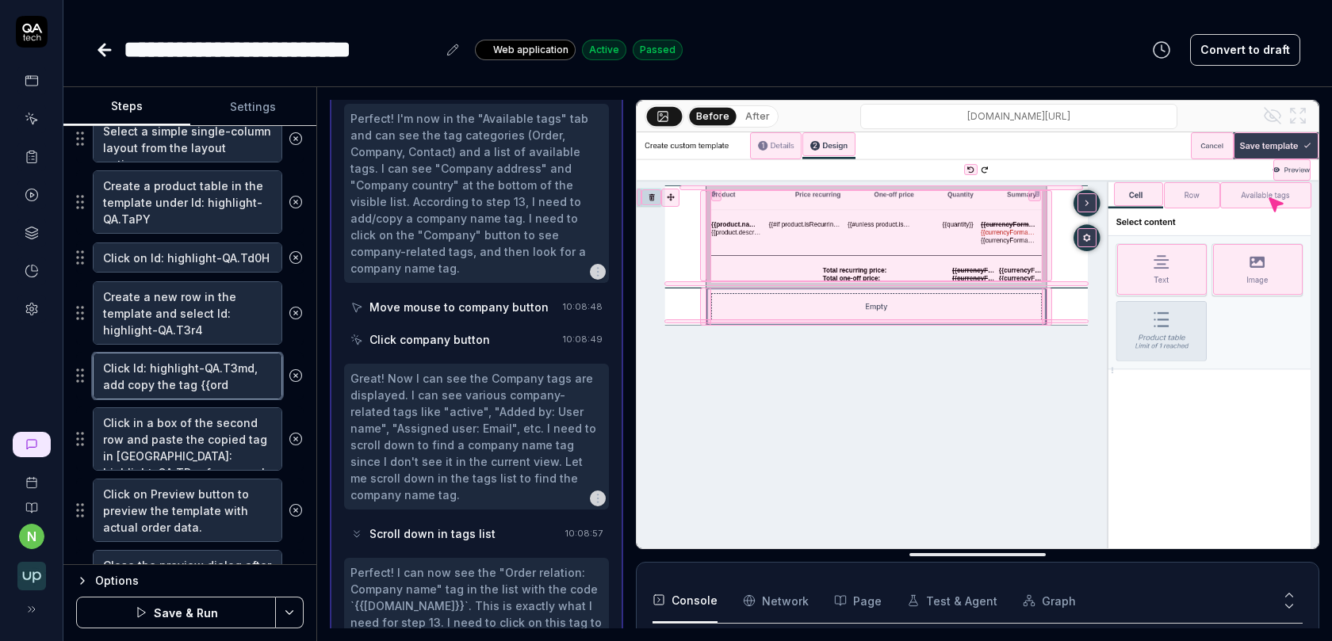
type textarea "*"
type textarea "Click Id: highlight-QA.T3md, add copy the tag {{orde"
type textarea "*"
type textarea "Click Id: highlight-QA.T3md, add copy the tag {{order."
type textarea "*"
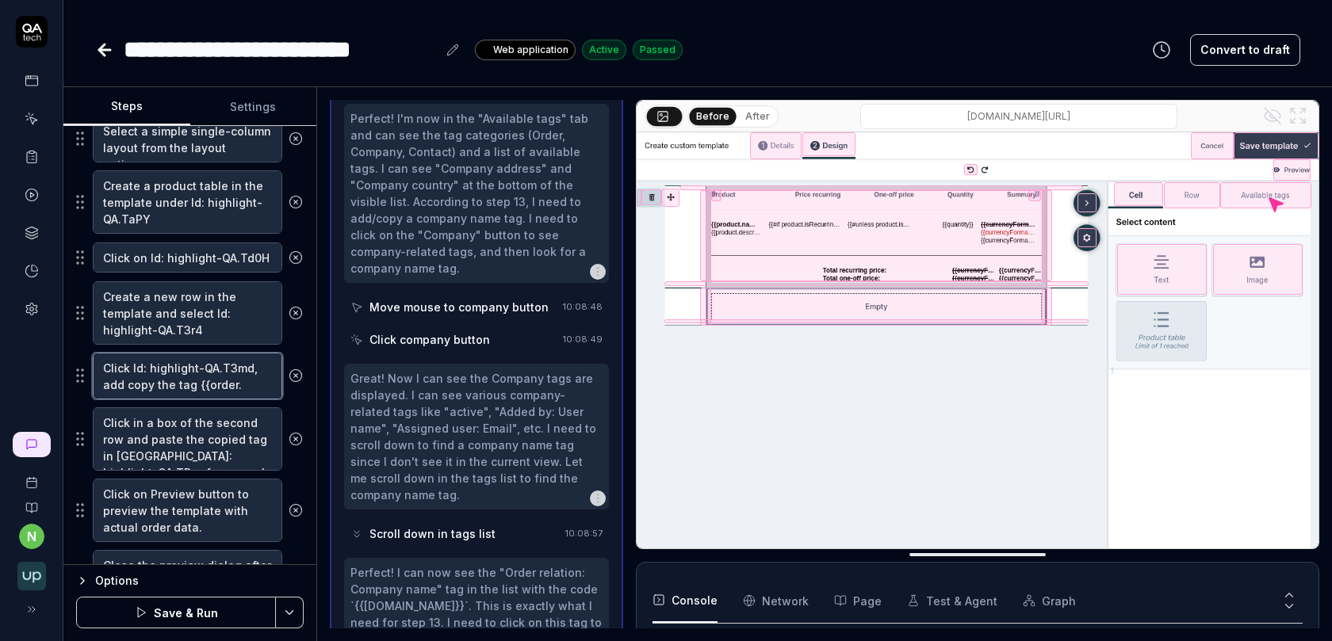
type textarea "Click Id: highlight-QA.T3md, add copy the tag {{order.b"
type textarea "*"
type textarea "Click Id: highlight-QA.T3md, add copy the tag {{order."
type textarea "*"
type textarea "Click Id: highlight-QA.T3md, add copy the tag {{order.c"
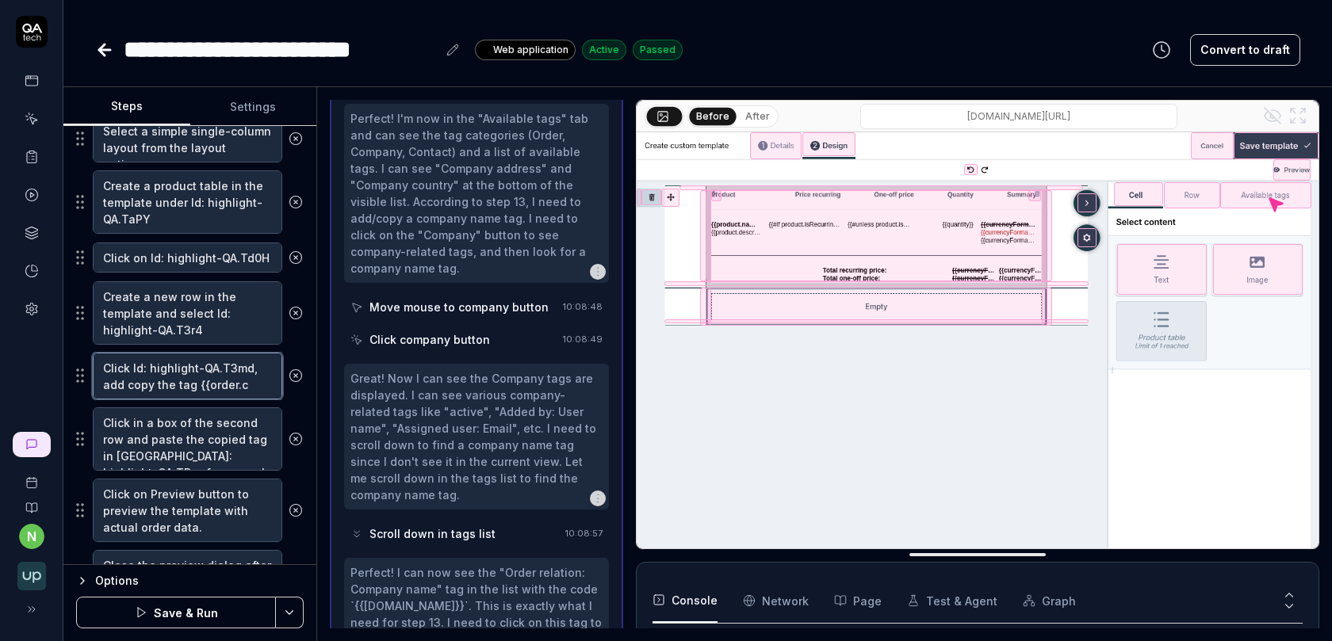
type textarea "*"
type textarea "Click Id: highlight-QA.T3md, add copy the tag {{order.cli"
type textarea "*"
type textarea "Click Id: highlight-QA.T3md, add copy the tag {{order.clie"
type textarea "*"
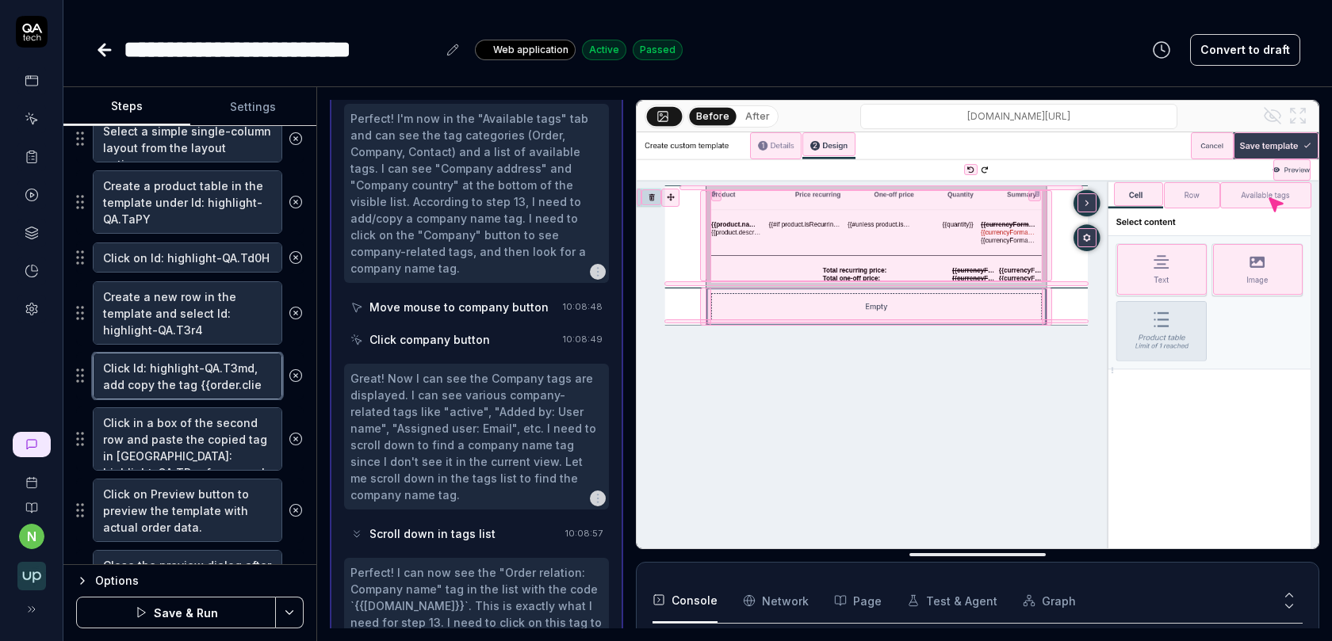
type textarea "Click Id: highlight-QA.T3md, add copy the tag {{order.clien"
type textarea "*"
type textarea "Click Id: highlight-QA.T3md, add copy the tag {{order.client"
type textarea "*"
type textarea "Click Id: highlight-QA.T3md, add copy the tag {{order.client."
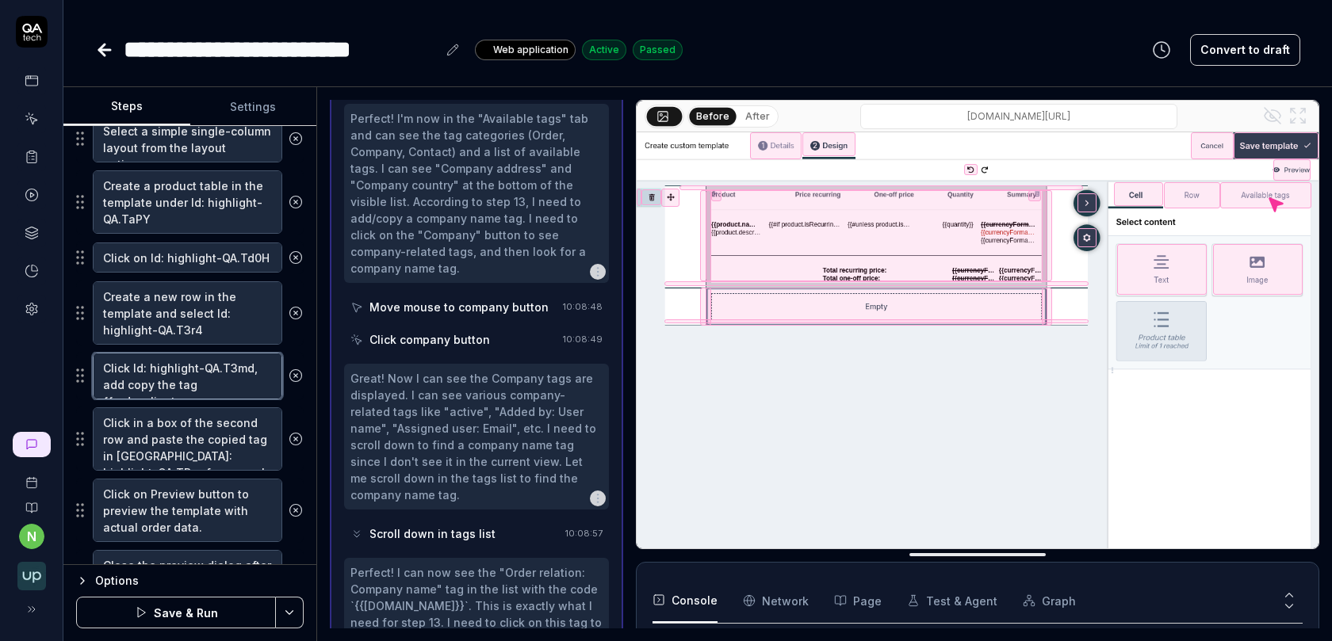
type textarea "*"
type textarea "Click Id: highlight-QA.T3md, add copy the tag {{order.client.r"
type textarea "*"
type textarea "Click Id: highlight-QA.T3md, add copy the tag {{[DOMAIN_NAME]"
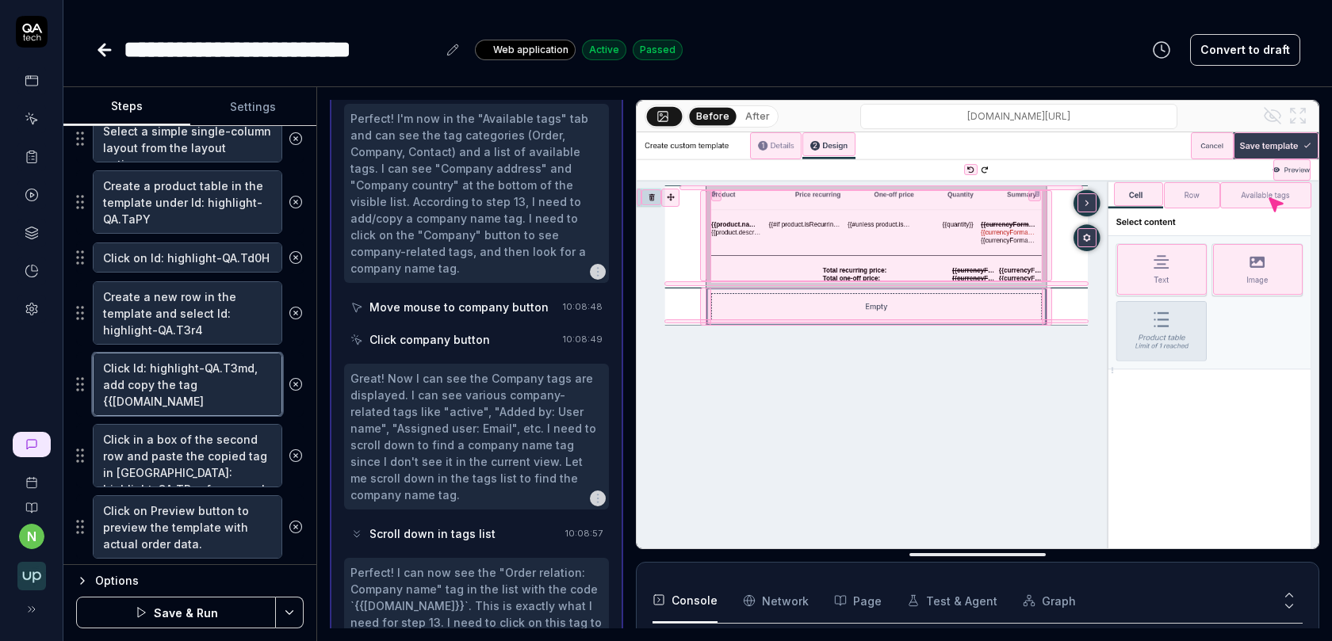
type textarea "*"
type textarea "Click Id: highlight-QA.T3md, add copy the tag {{order.client.reg"
type textarea "*"
type textarea "Click Id: highlight-QA.T3md, add copy the tag {{order.client.regb"
type textarea "*"
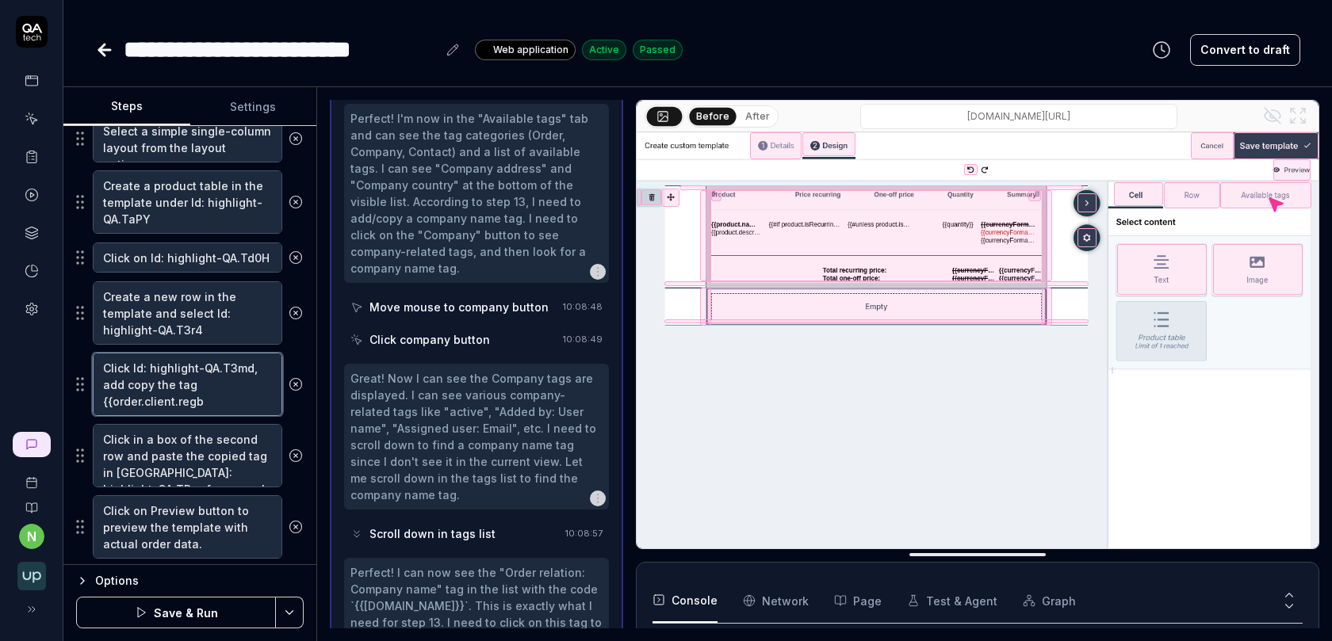
type textarea "Click Id: highlight-QA.T3md, add copy the tag {{order.client.regby"
type textarea "*"
type textarea "Click Id: highlight-QA.T3md, add copy the tag {{order.client.regby."
type textarea "*"
type textarea "Click Id: highlight-QA.T3md, add copy the tag {{order.client.regby.n"
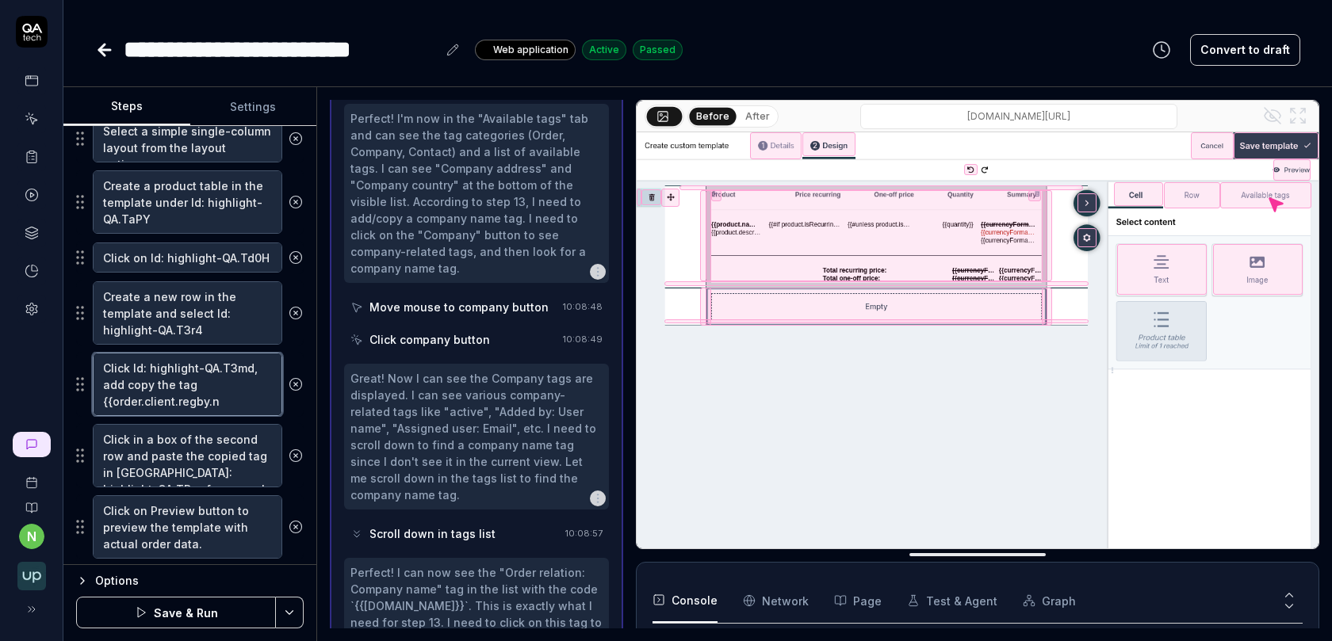
type textarea "*"
type textarea "Click Id: highlight-QA.T3md, add copy the tag {{[DOMAIN_NAME],"
type textarea "*"
type textarea "Click Id: highlight-QA.T3md, add copy the tag {{[DOMAIN_NAME],e"
type textarea "*"
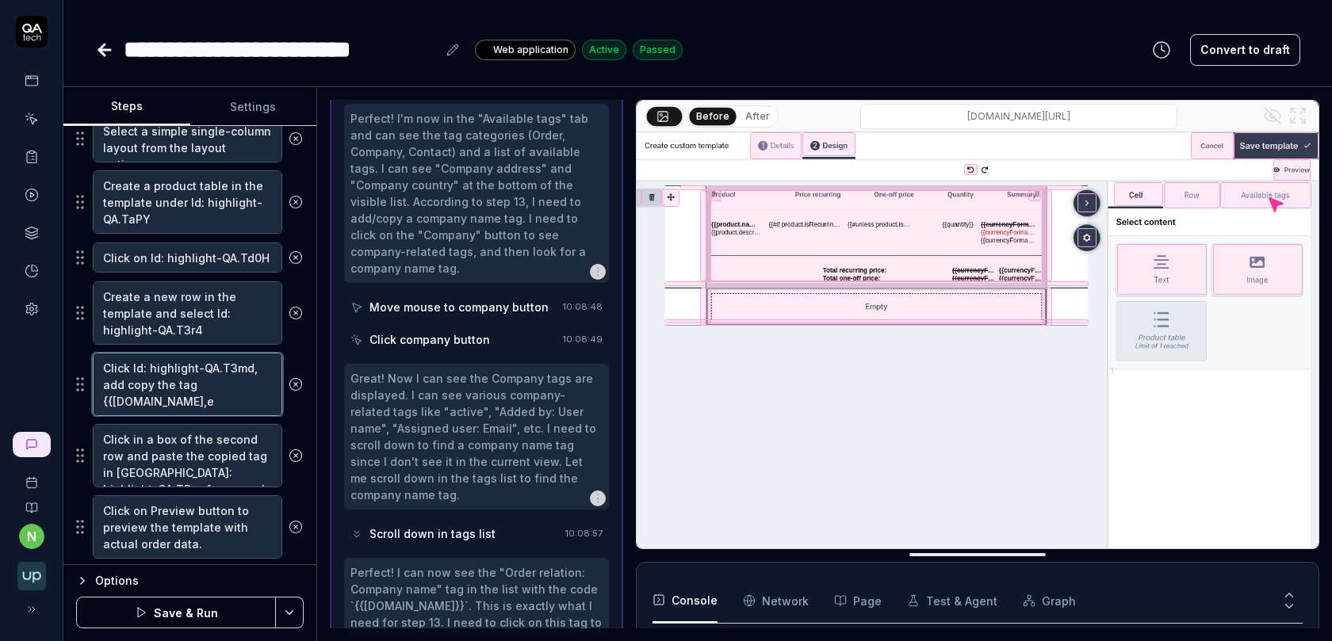
type textarea "Click Id: highlight-QA.T3md, add copy the tag {{[DOMAIN_NAME],"
type textarea "*"
type textarea "Click Id: highlight-QA.T3md, add copy the tag {{[DOMAIN_NAME]"
type textarea "*"
type textarea "Click Id: highlight-QA.T3md, add copy the tag {{order.client.regby.nam"
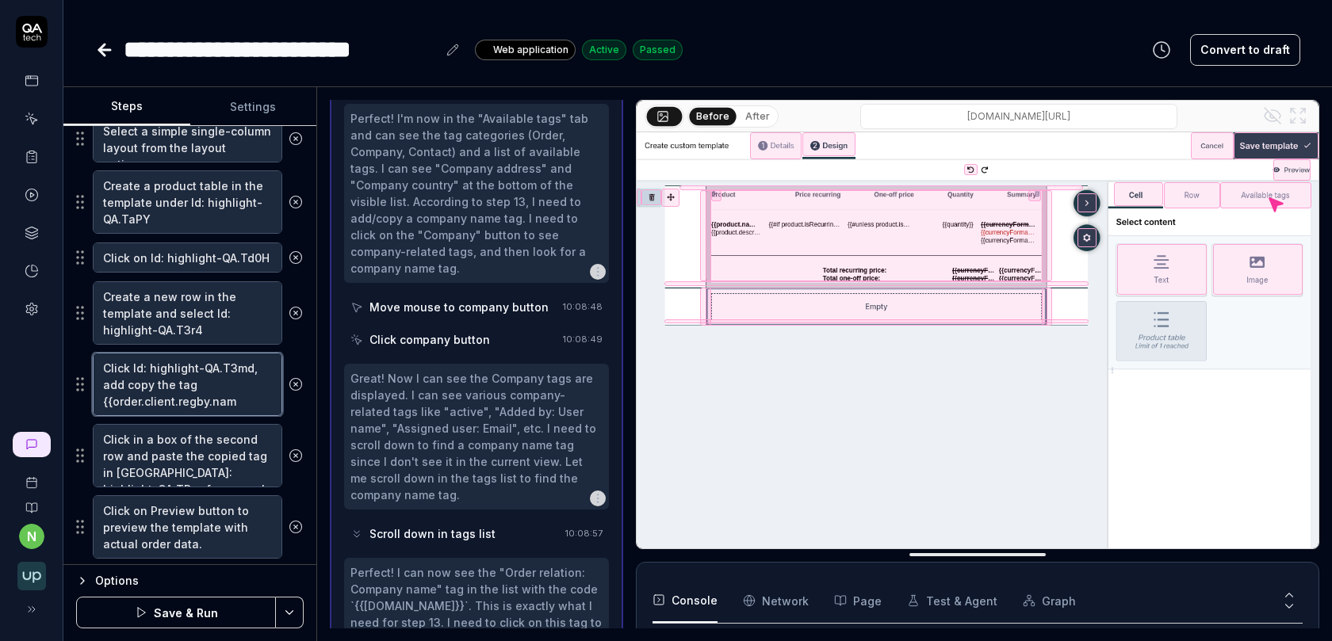
type textarea "*"
type textarea "Click Id: highlight-QA.T3md, add copy the tag {{[DOMAIN_NAME]"
type textarea "*"
type textarea "Click Id: highlight-QA.T3md, add copy the tag {{[DOMAIN_NAME]}"
type textarea "*"
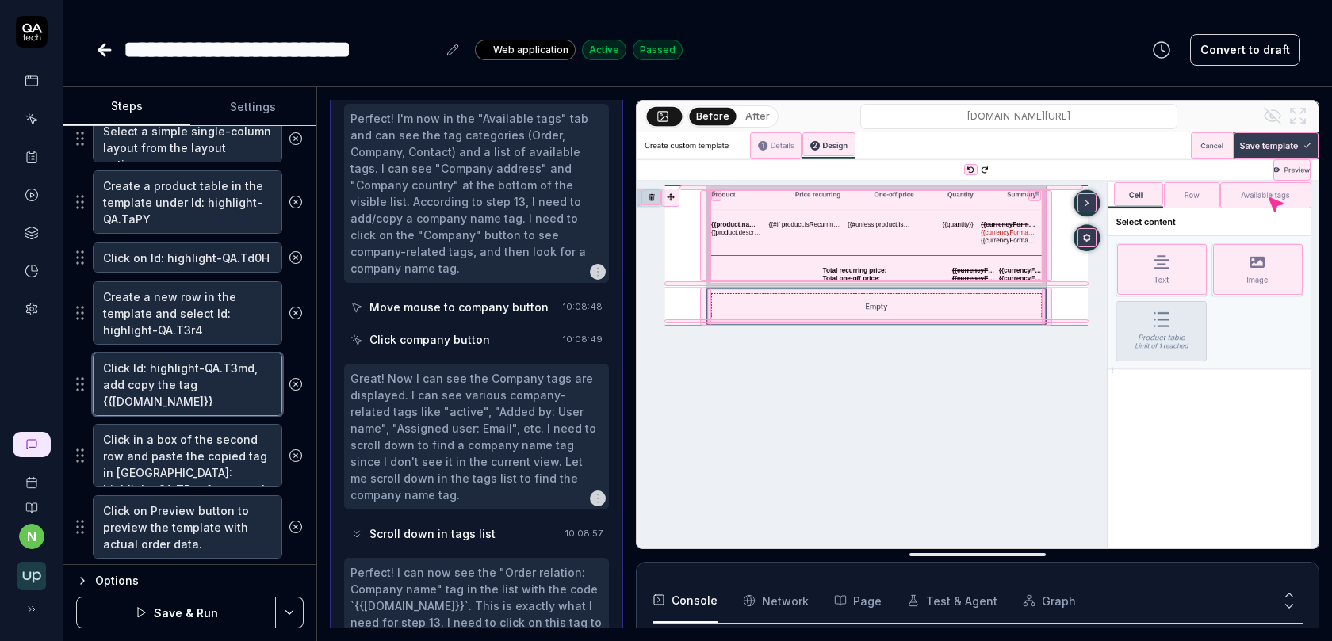
type textarea "Click Id: highlight-QA.T3md, add copy the tag {{[DOMAIN_NAME]}}"
click at [186, 604] on button "Save & Run" at bounding box center [176, 613] width 200 height 32
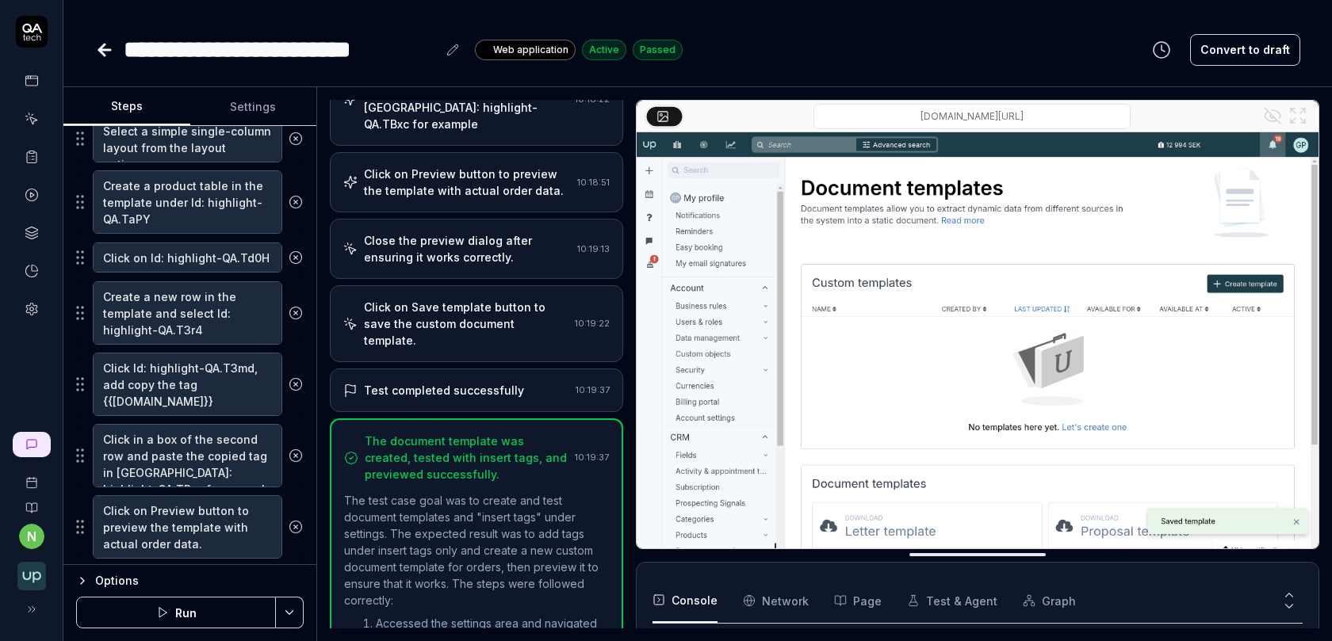
scroll to position [578, 0]
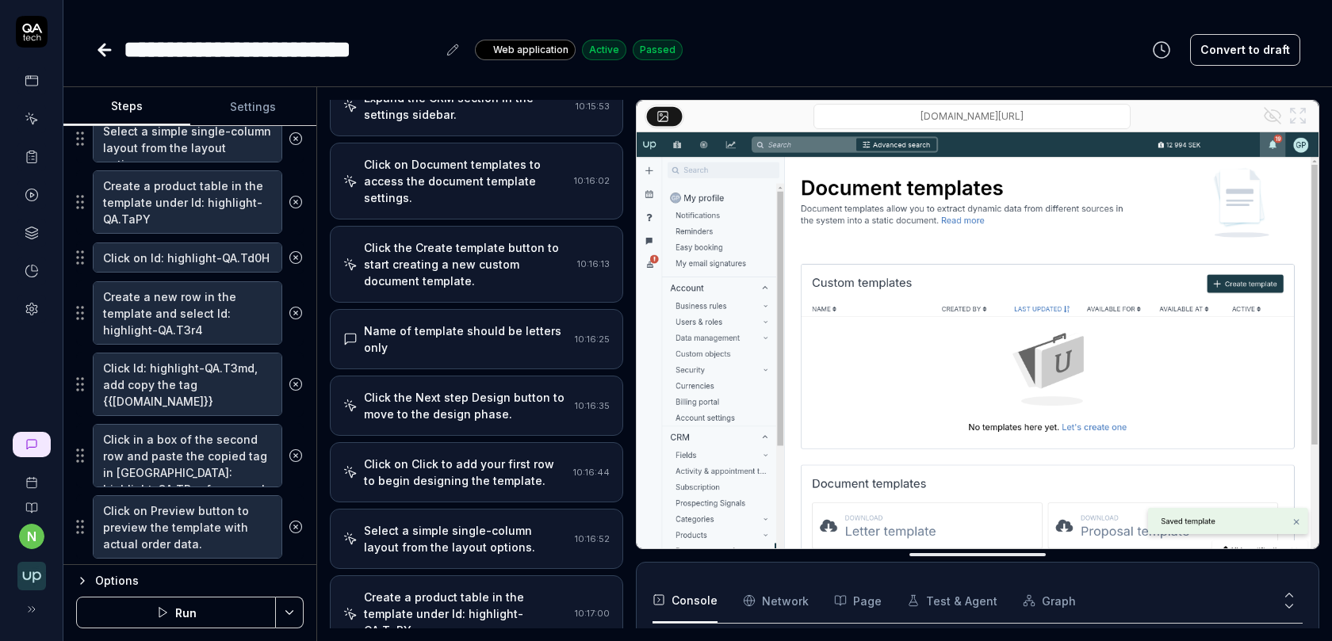
click at [468, 143] on div "Click on Document templates to access the document template settings. 10:16:02" at bounding box center [476, 181] width 293 height 77
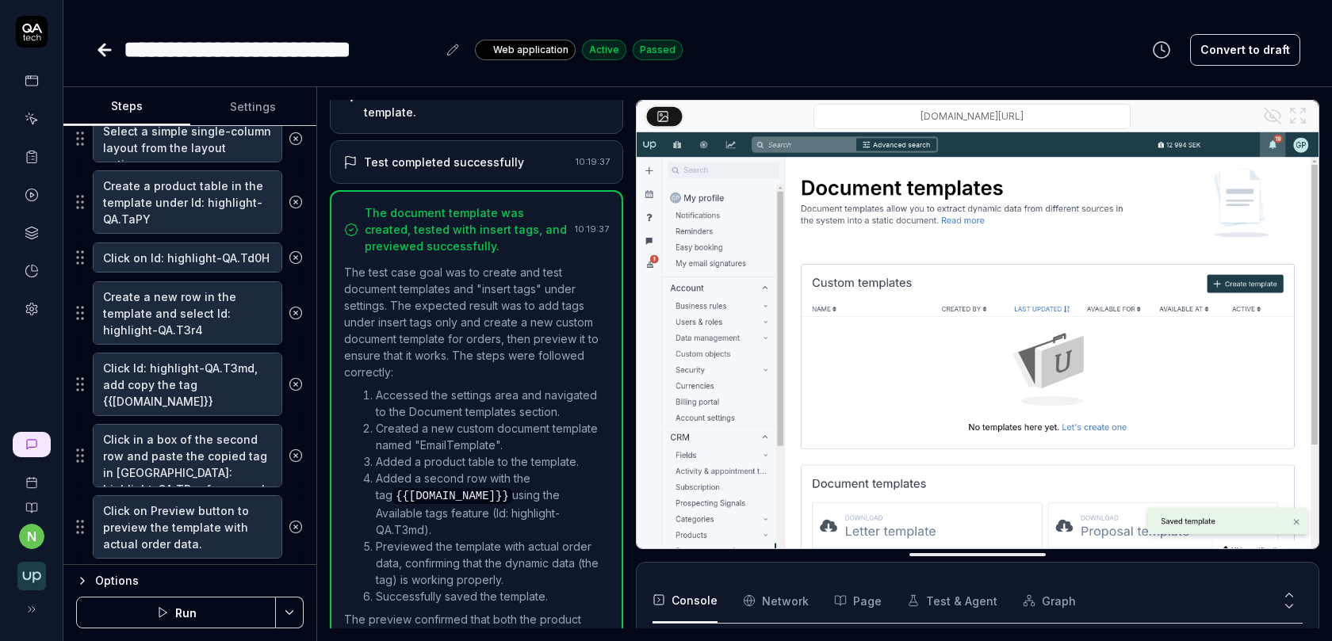
scroll to position [1249, 0]
type textarea "*"
